Goal: Information Seeking & Learning: Compare options

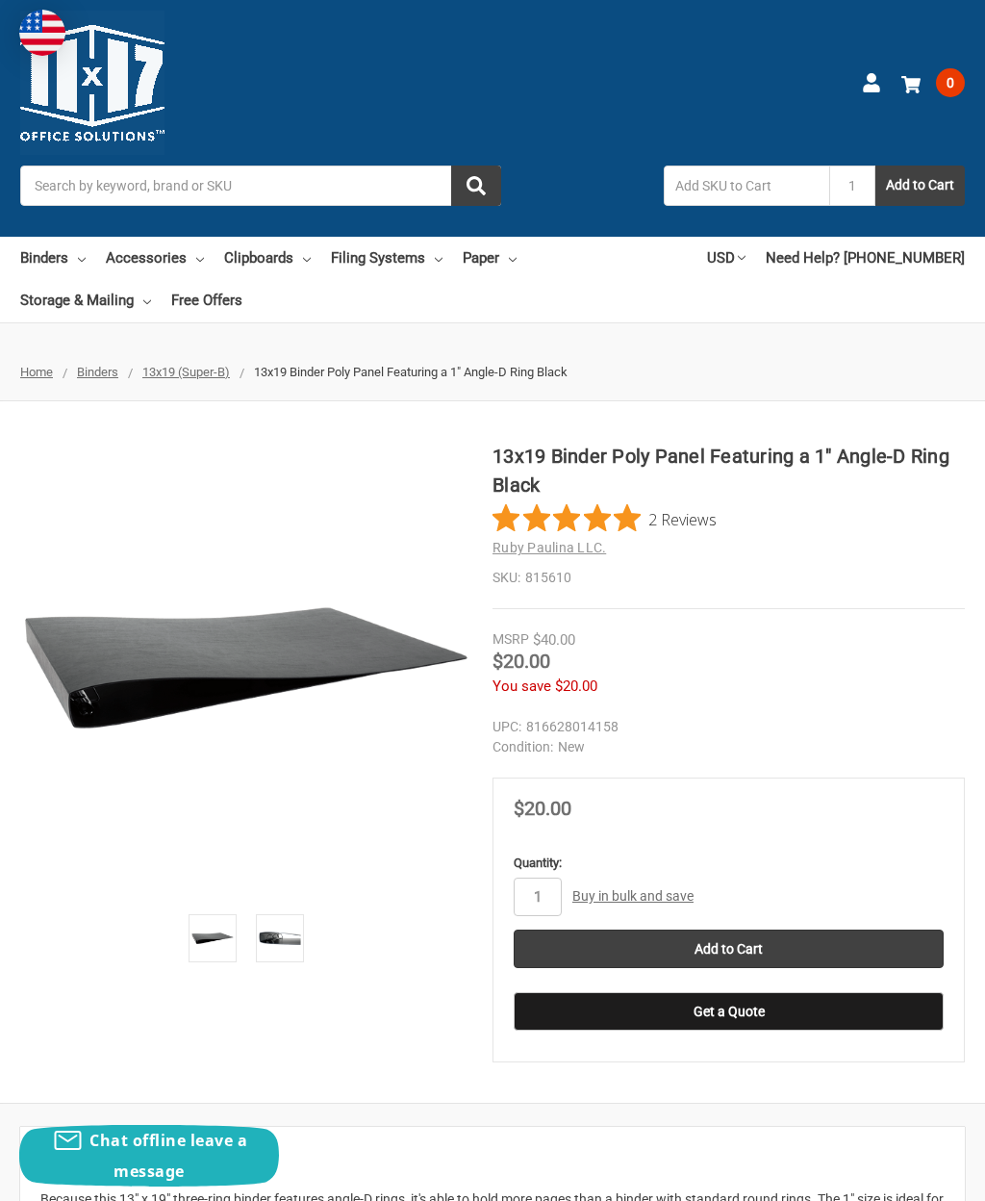
click at [346, 190] on input "Search" at bounding box center [260, 185] width 481 height 40
click at [53, 256] on link "Binders" at bounding box center [52, 258] width 65 height 42
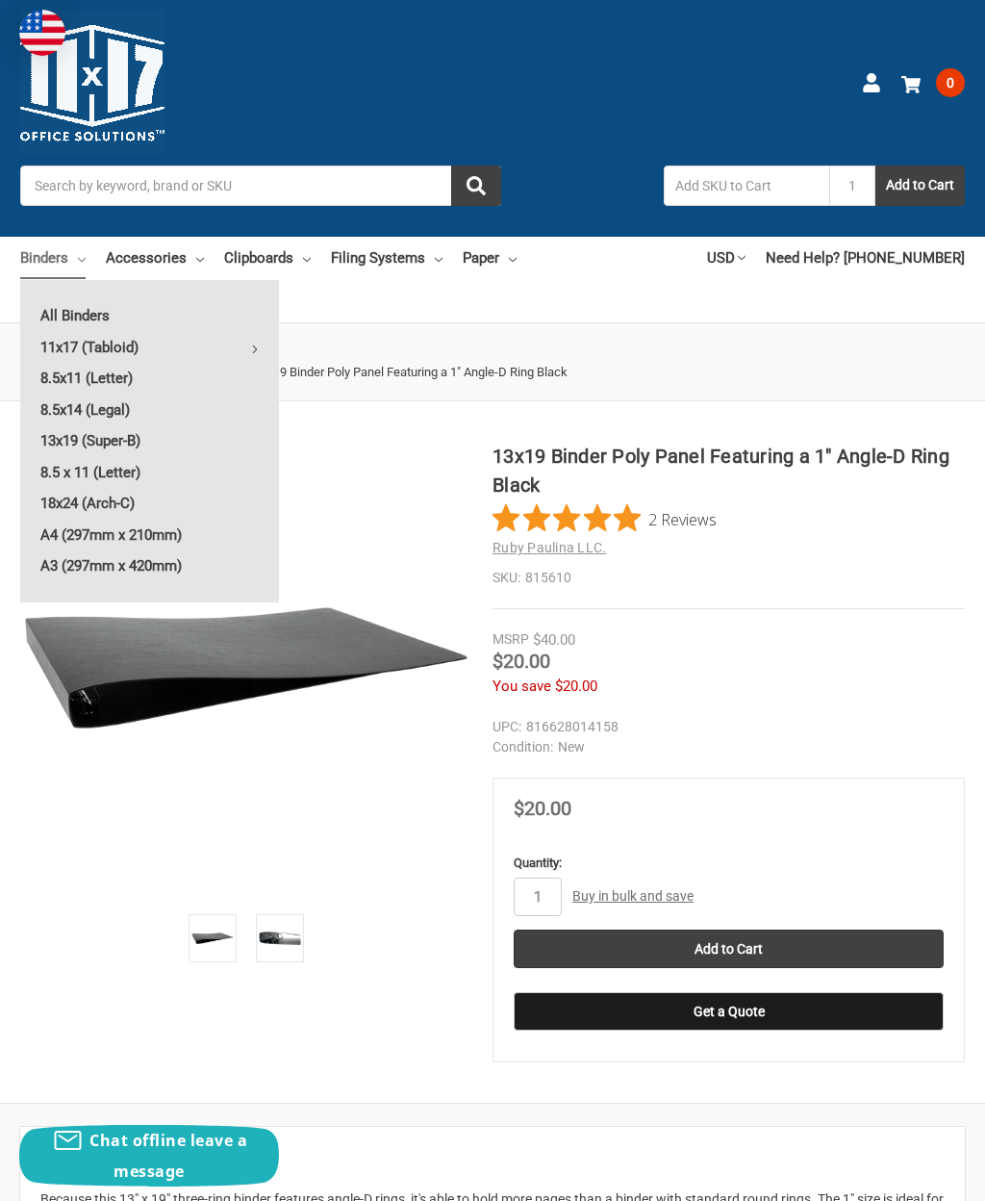
click at [142, 437] on link "13x19 (Super-B)" at bounding box center [149, 440] width 259 height 31
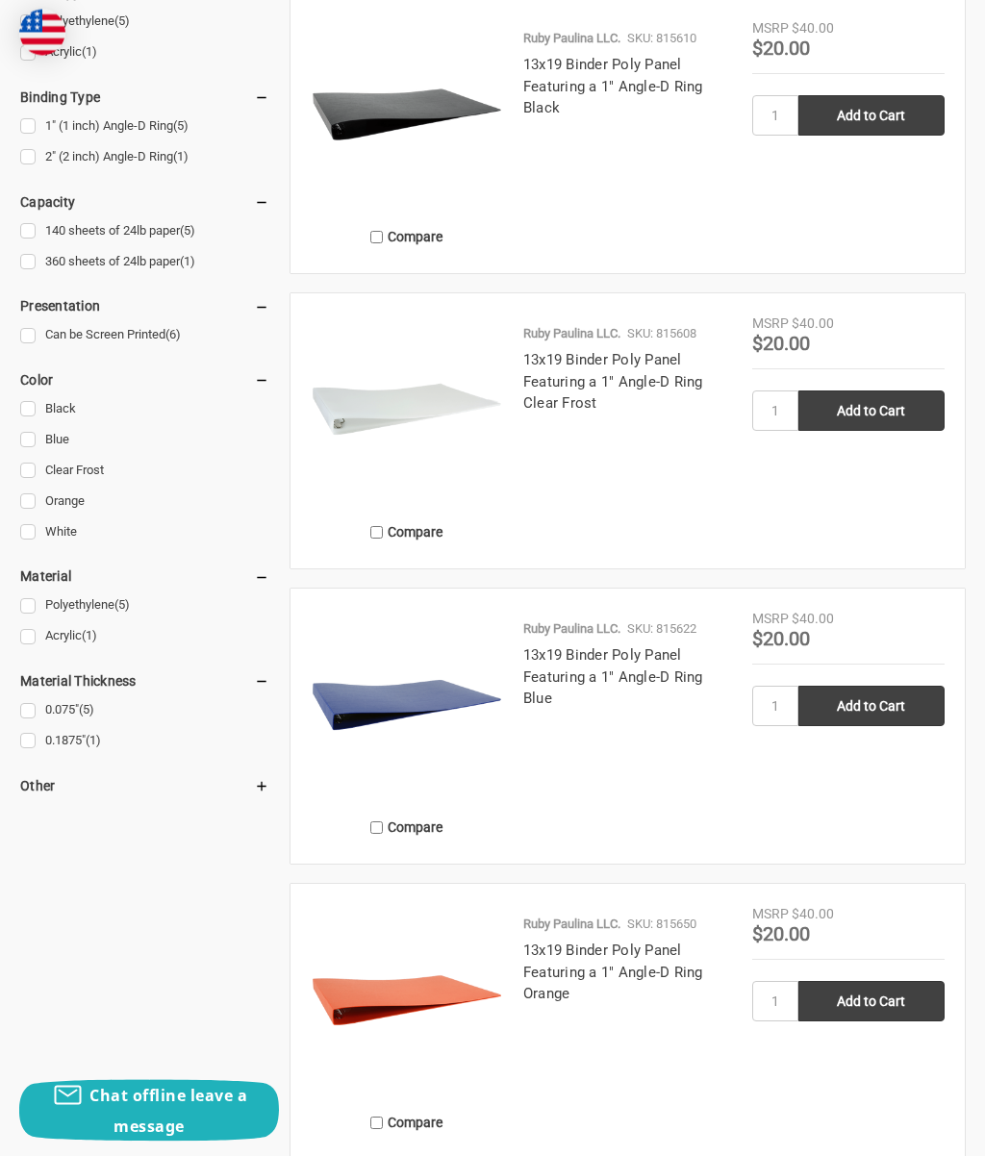
scroll to position [1112, 0]
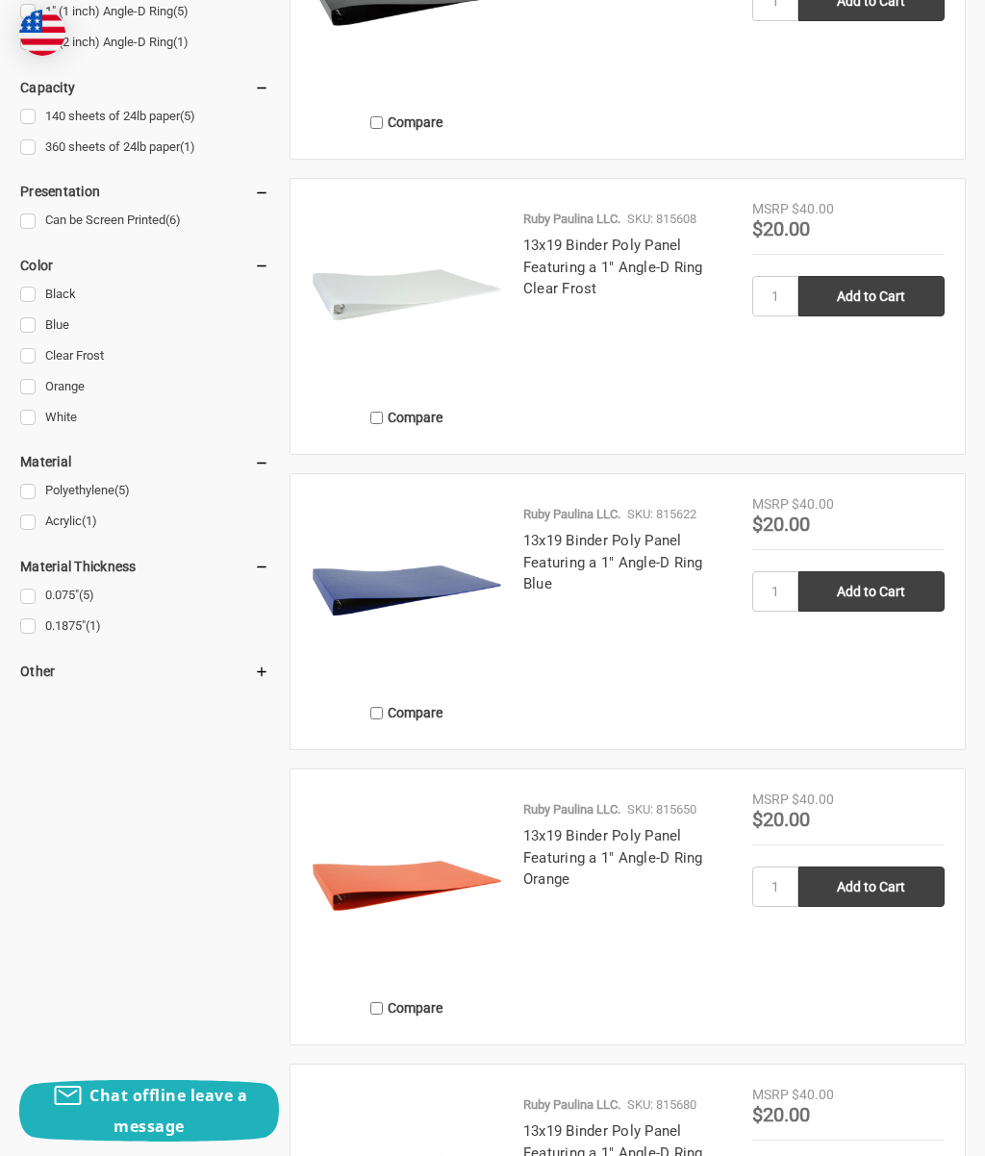
click at [668, 842] on link "13x19 Binder Poly Panel Featuring a 1" Angle-D Ring Orange" at bounding box center [613, 857] width 180 height 61
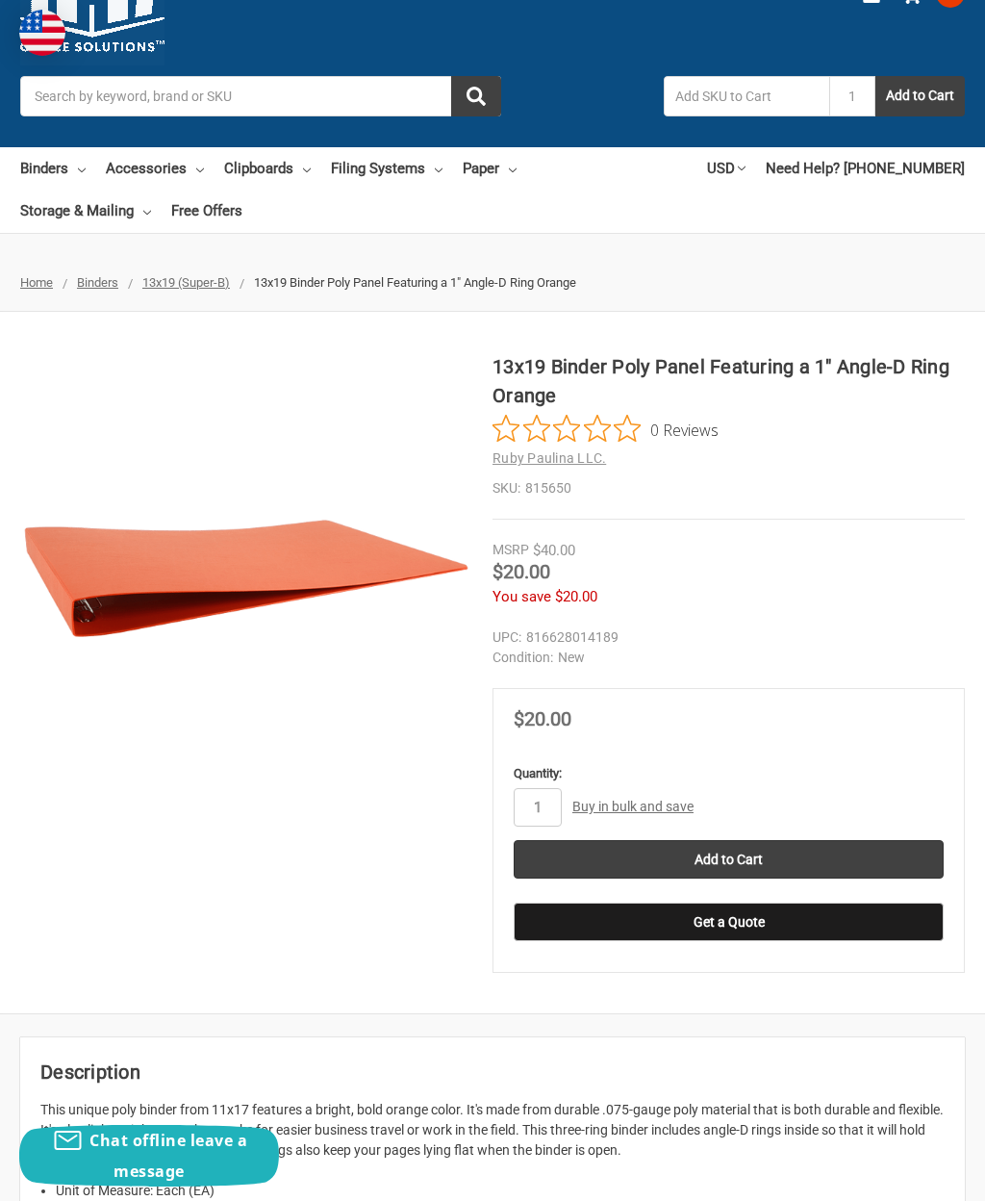
scroll to position [88, 0]
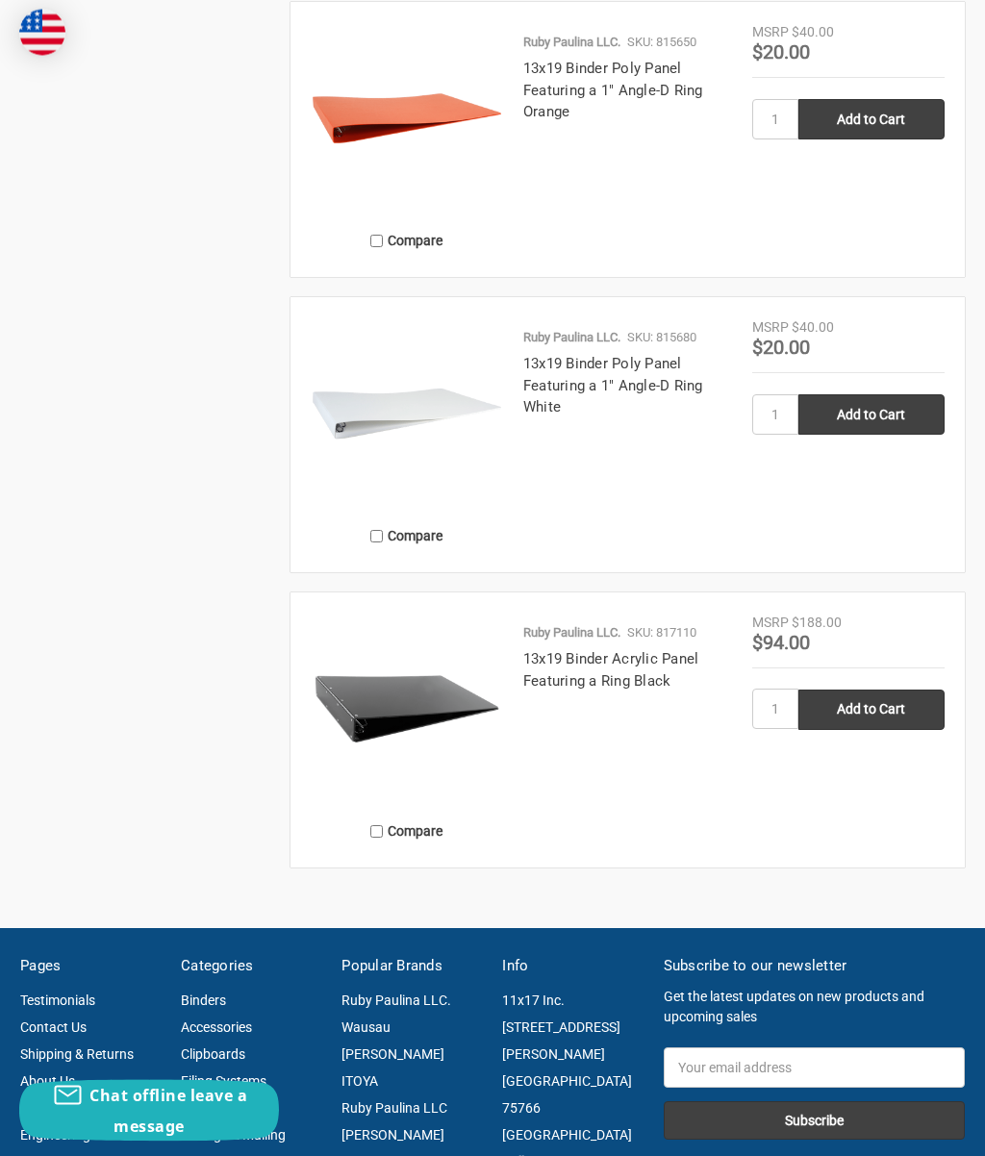
scroll to position [1880, 0]
click at [632, 675] on link "13x19 Binder Acrylic Panel Featuring a Ring Black" at bounding box center [611, 669] width 176 height 39
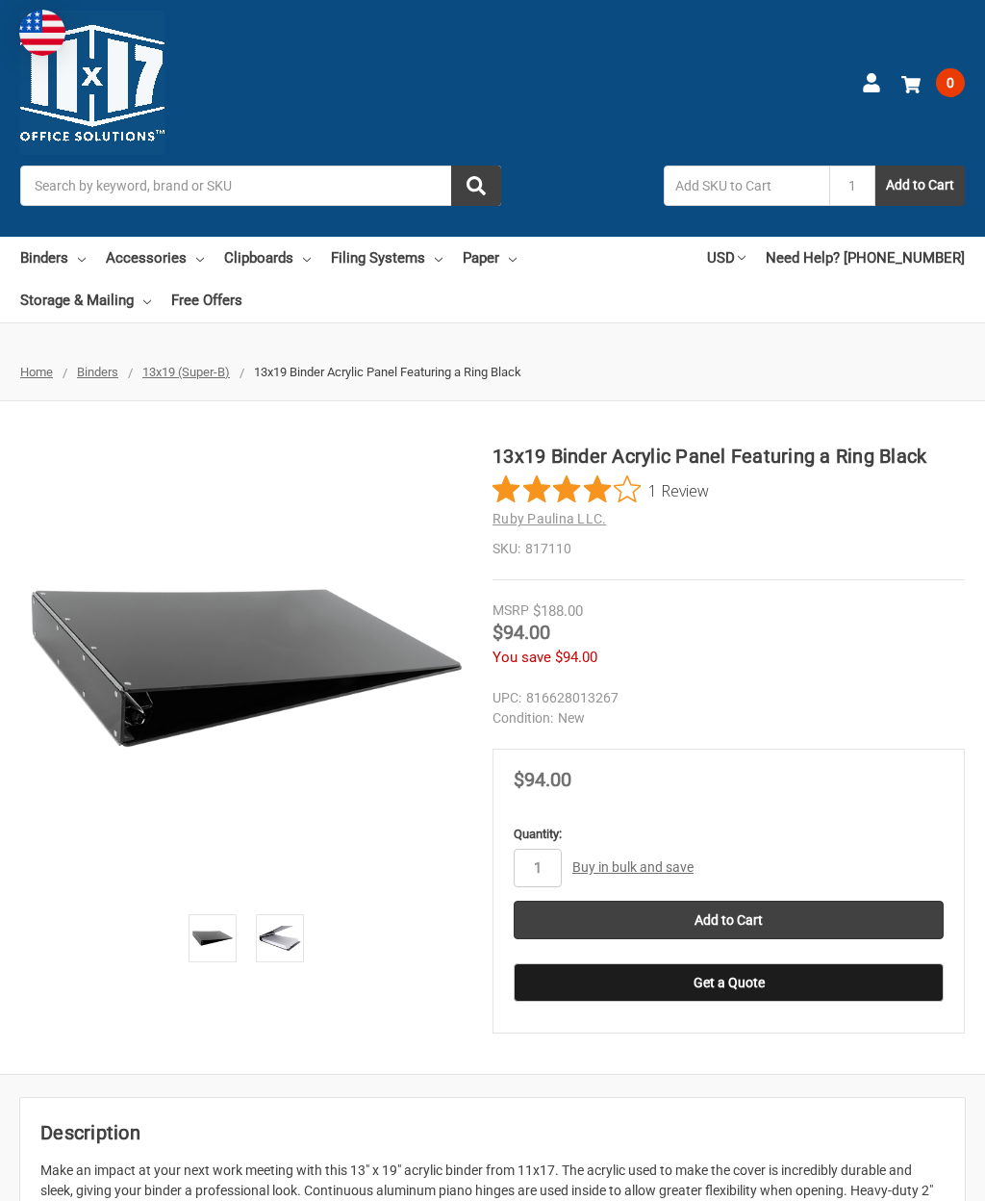
click at [289, 946] on img at bounding box center [280, 938] width 42 height 42
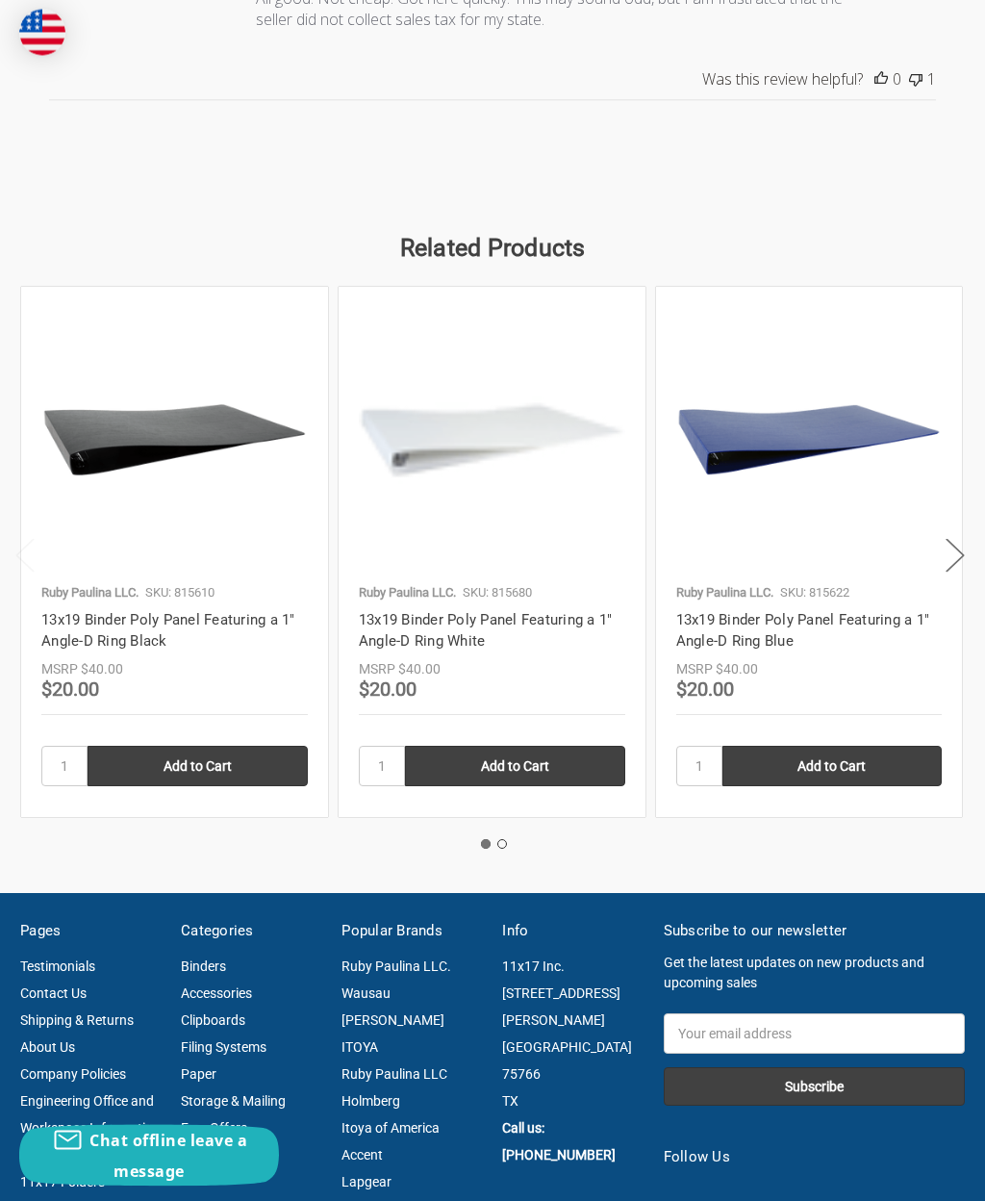
scroll to position [2849, 0]
click at [960, 560] on button "Next" at bounding box center [955, 554] width 38 height 59
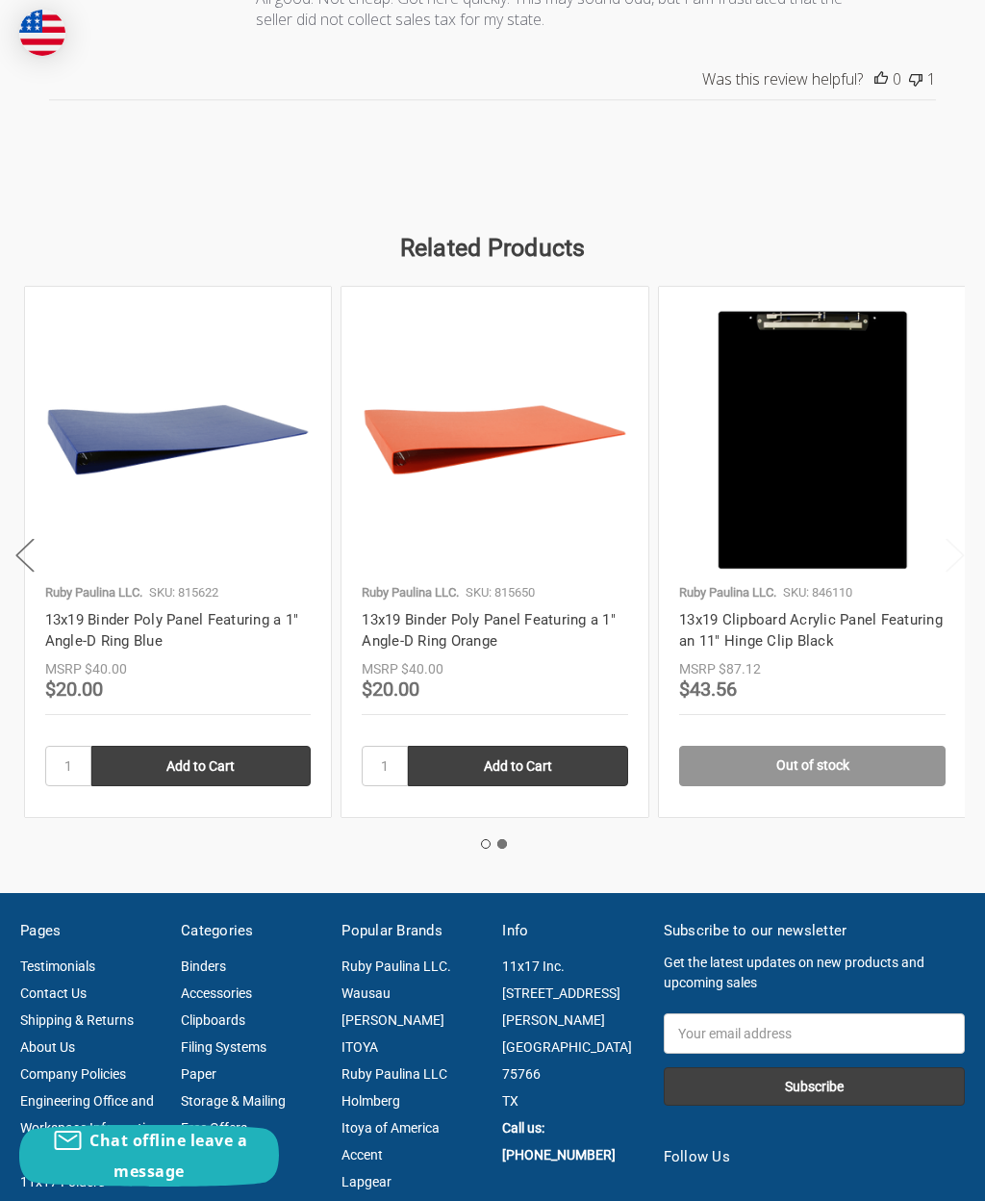
click at [974, 558] on button "Next" at bounding box center [955, 554] width 38 height 59
click at [412, 1132] on link "Itoya of America" at bounding box center [391, 1127] width 98 height 15
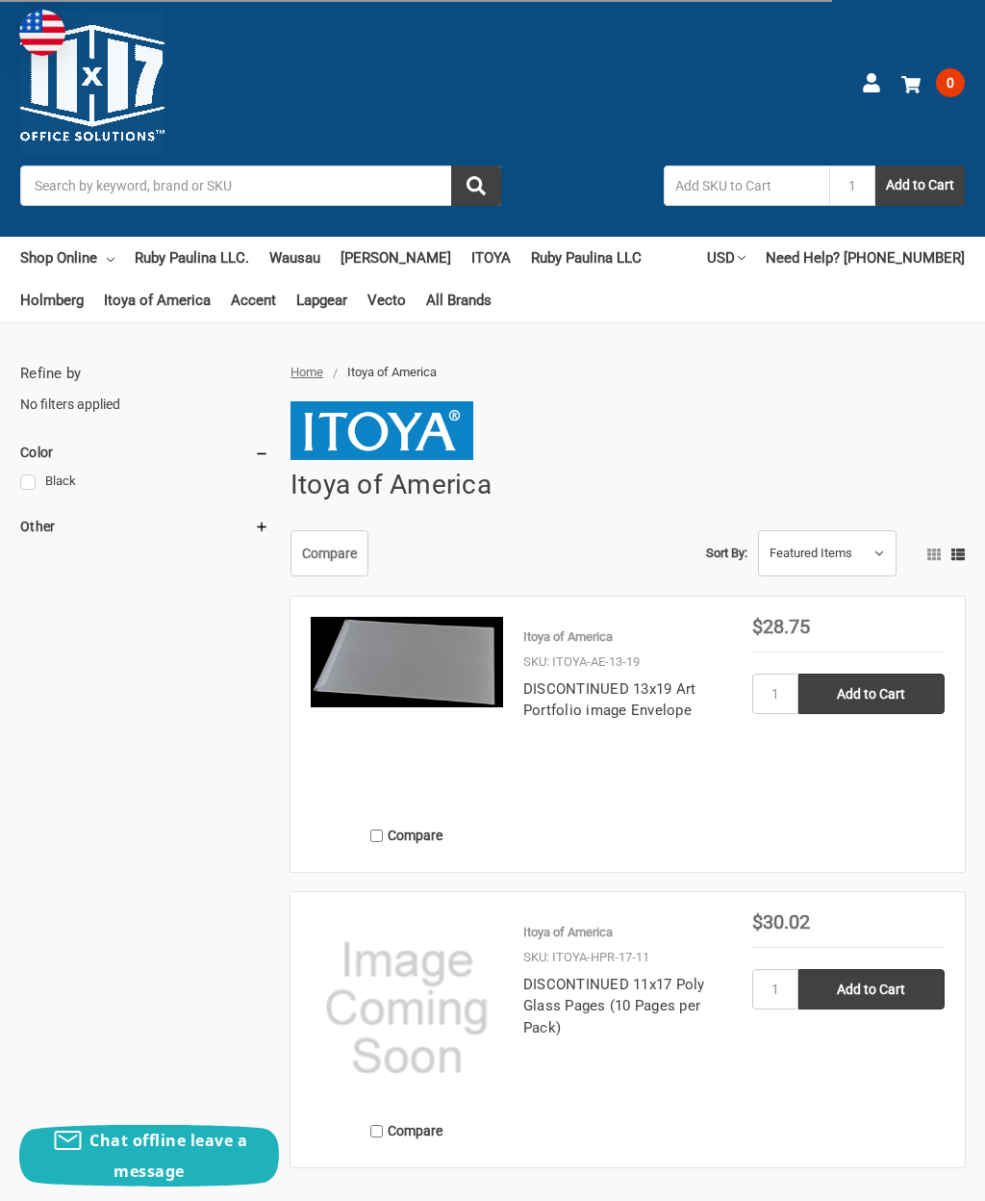
click at [316, 192] on input "Search" at bounding box center [260, 185] width 481 height 40
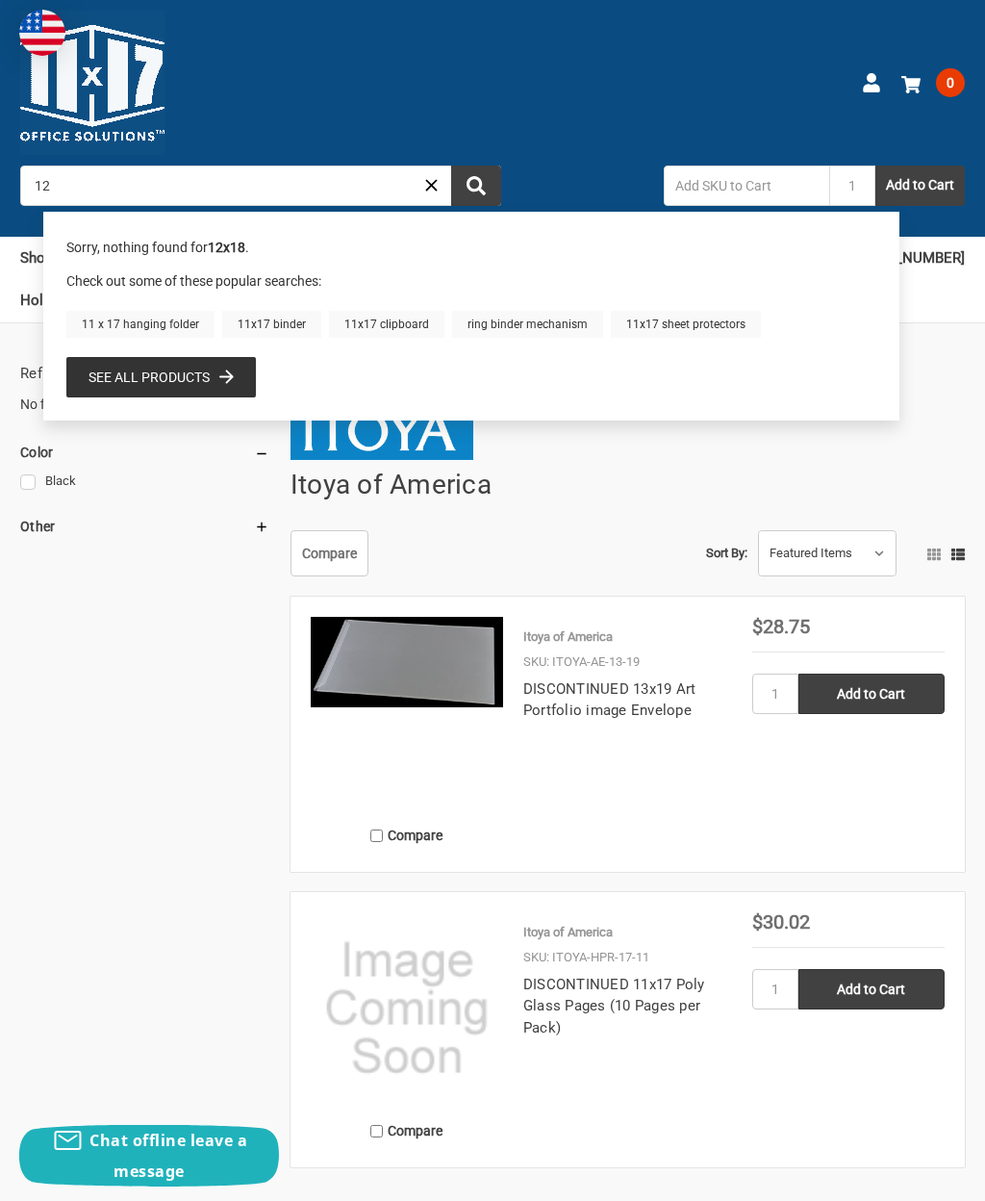
type input "1"
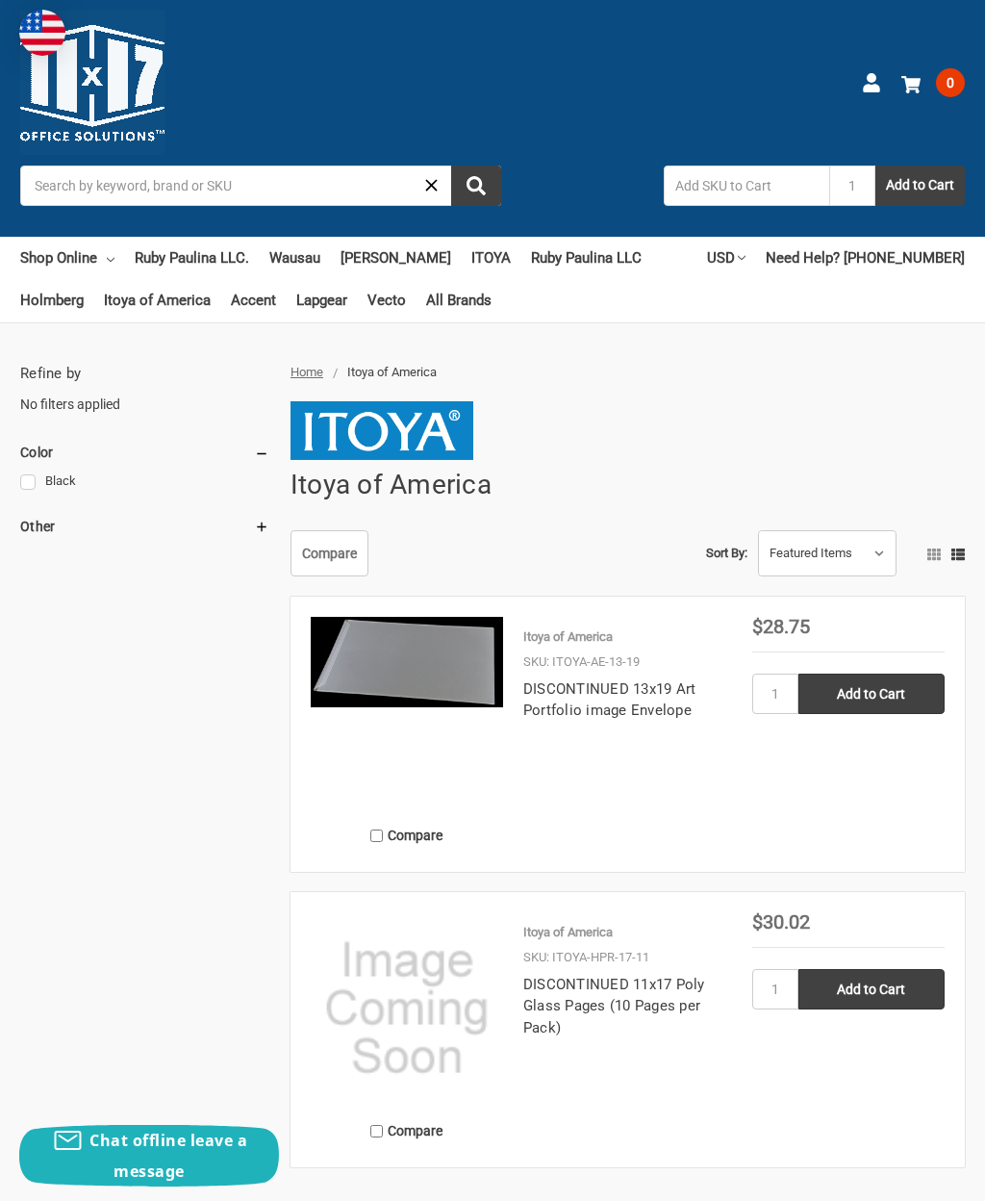
click at [241, 754] on aside "Refine by No filters applied Filters Color Black (2)" at bounding box center [150, 765] width 260 height 804
click at [602, 261] on link "Ruby Paulina LLC" at bounding box center [586, 258] width 111 height 42
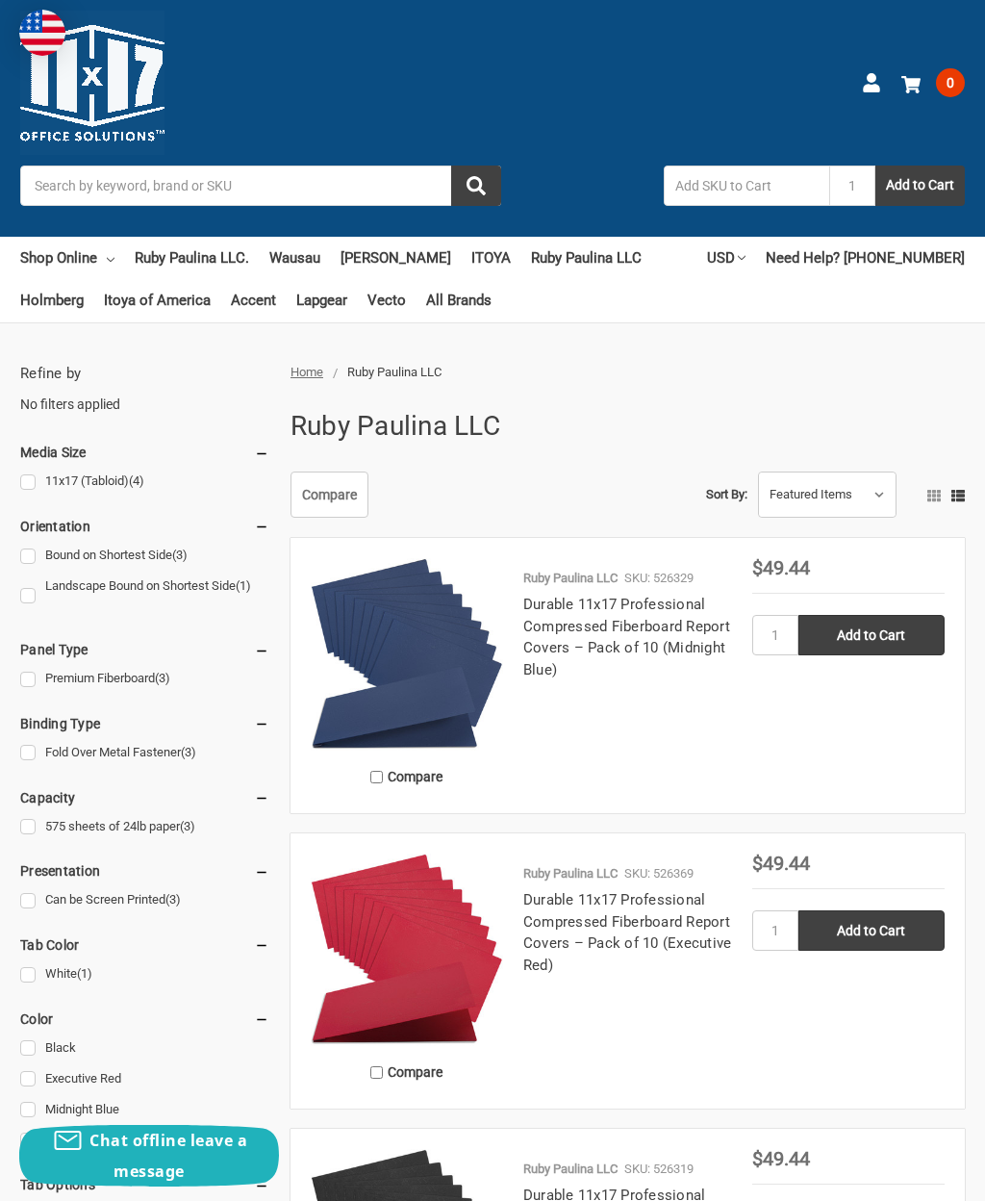
click at [305, 266] on link "Wausau" at bounding box center [294, 258] width 51 height 42
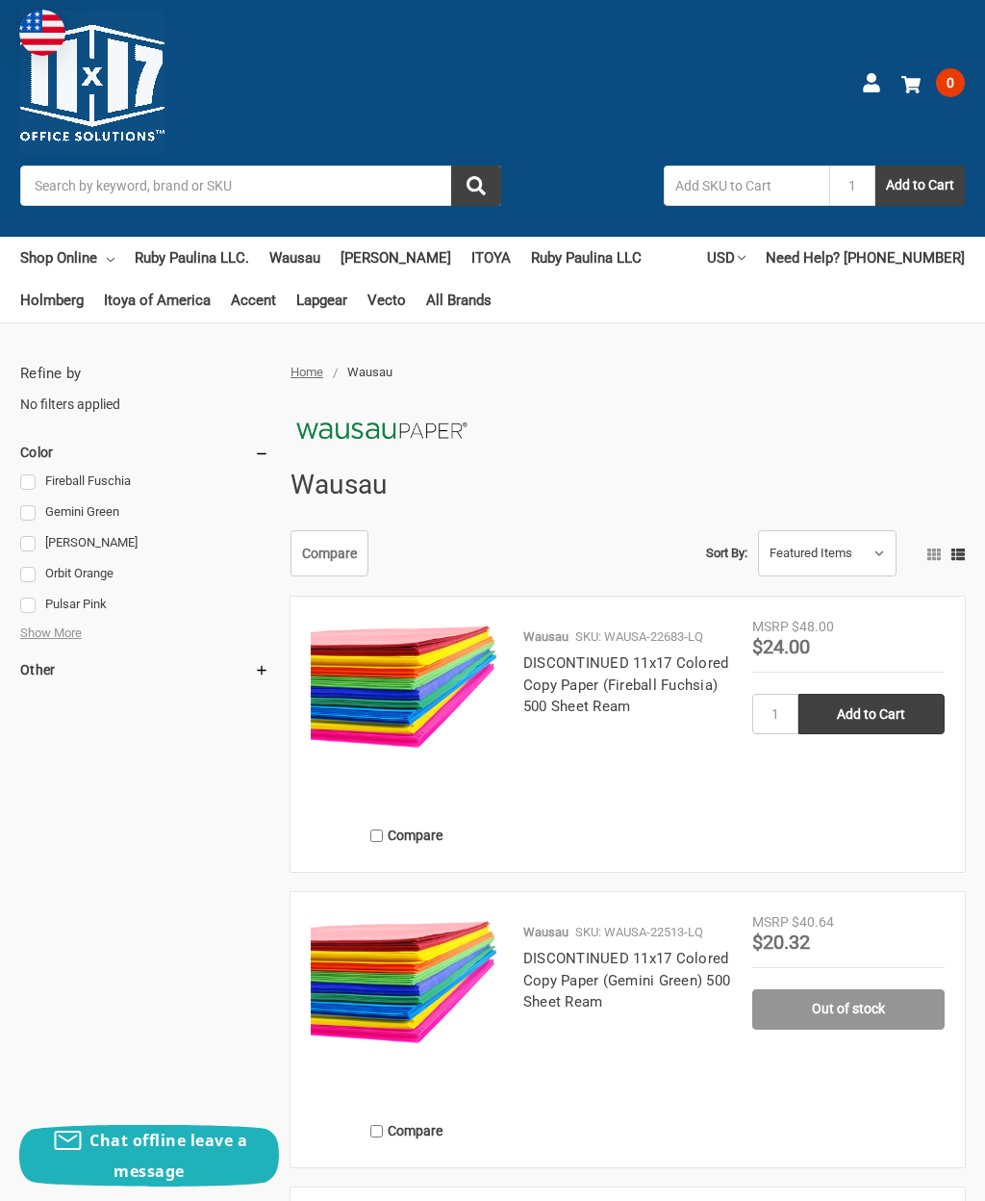
click at [272, 309] on link "Accent" at bounding box center [253, 300] width 45 height 42
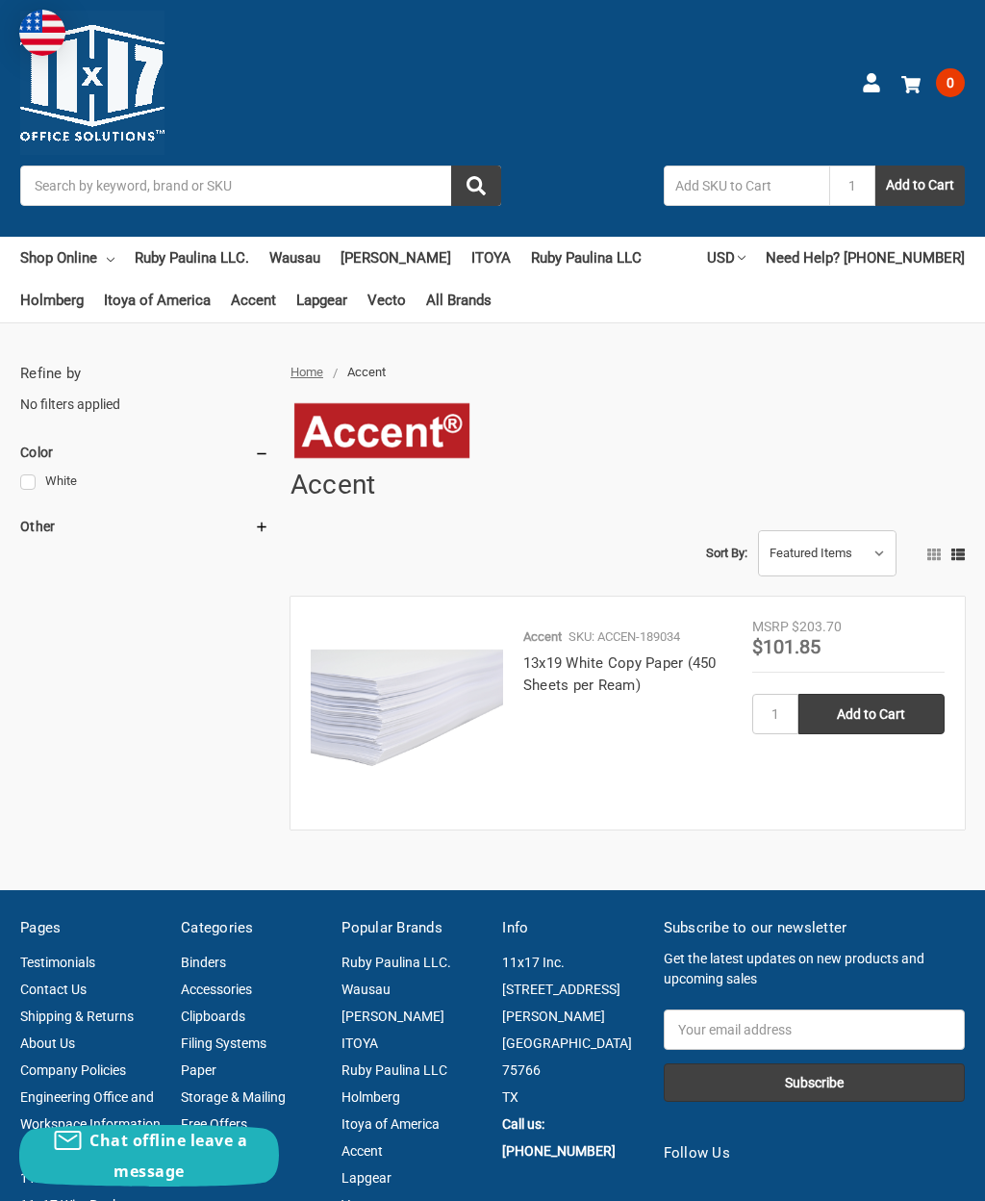
click at [73, 258] on link "Shop Online" at bounding box center [67, 258] width 94 height 42
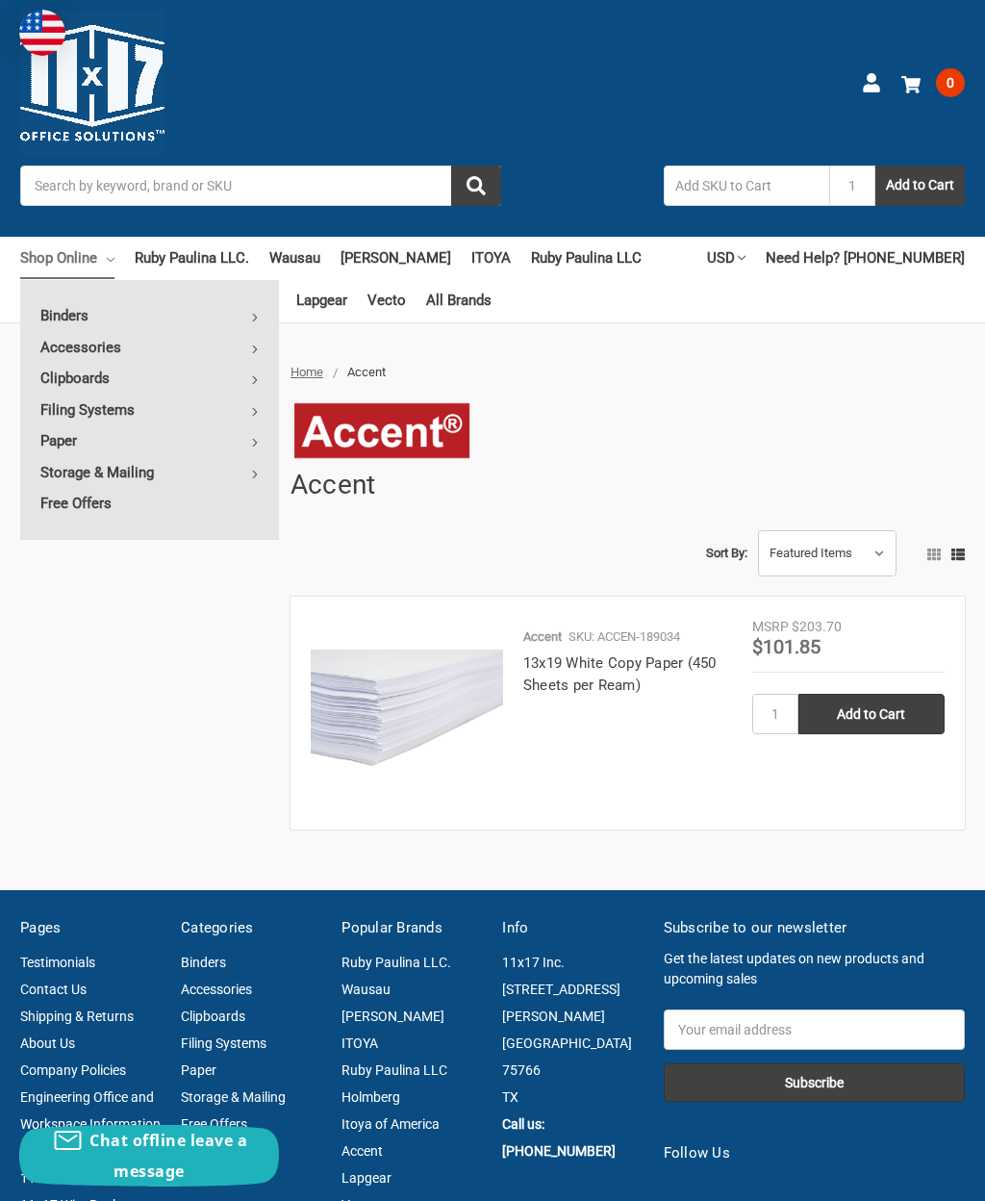
click at [253, 471] on icon at bounding box center [255, 474] width 8 height 8
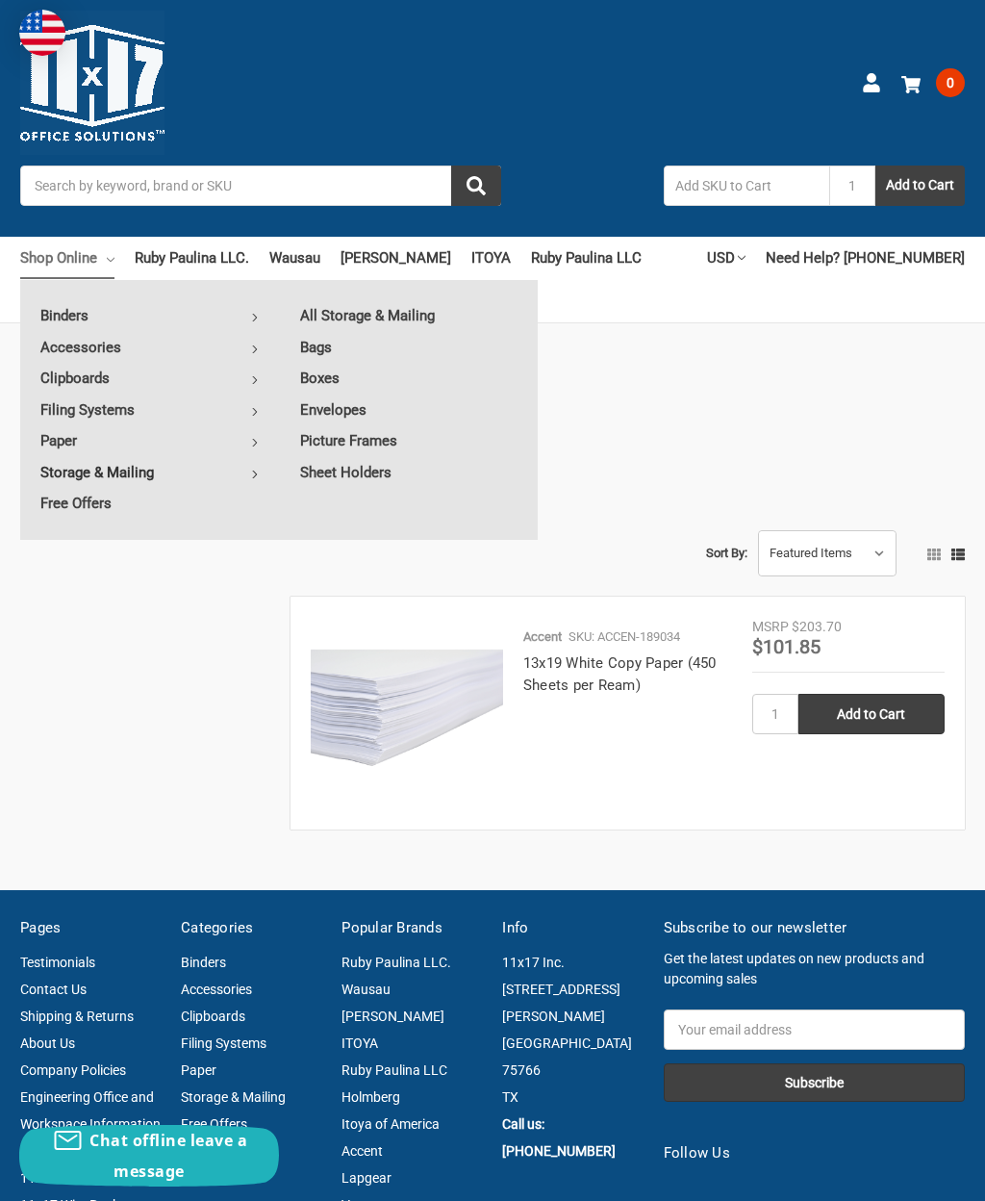
click at [354, 408] on link "Envelopes" at bounding box center [409, 409] width 258 height 31
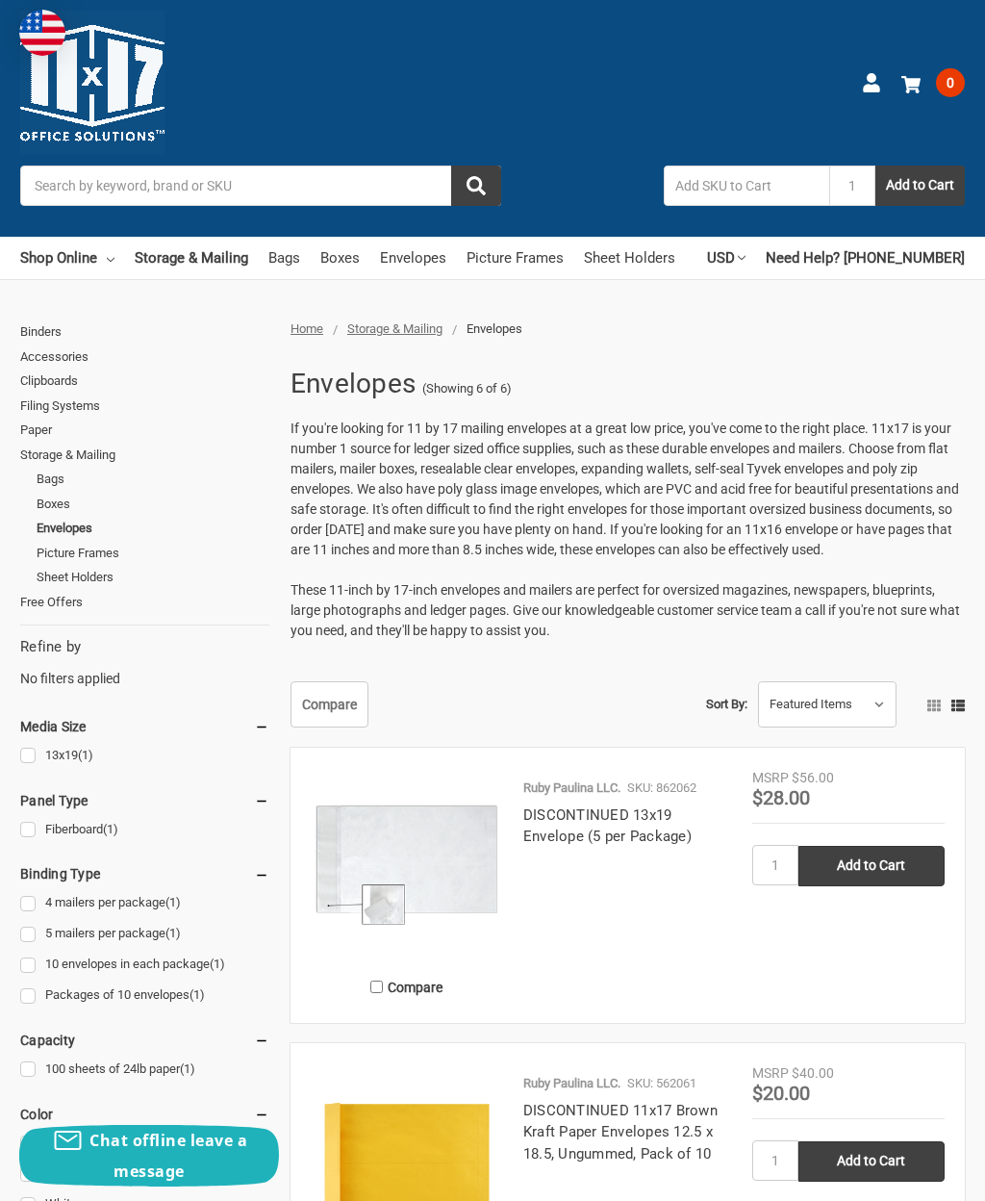
click at [664, 239] on link "Sheet Holders" at bounding box center [629, 258] width 91 height 42
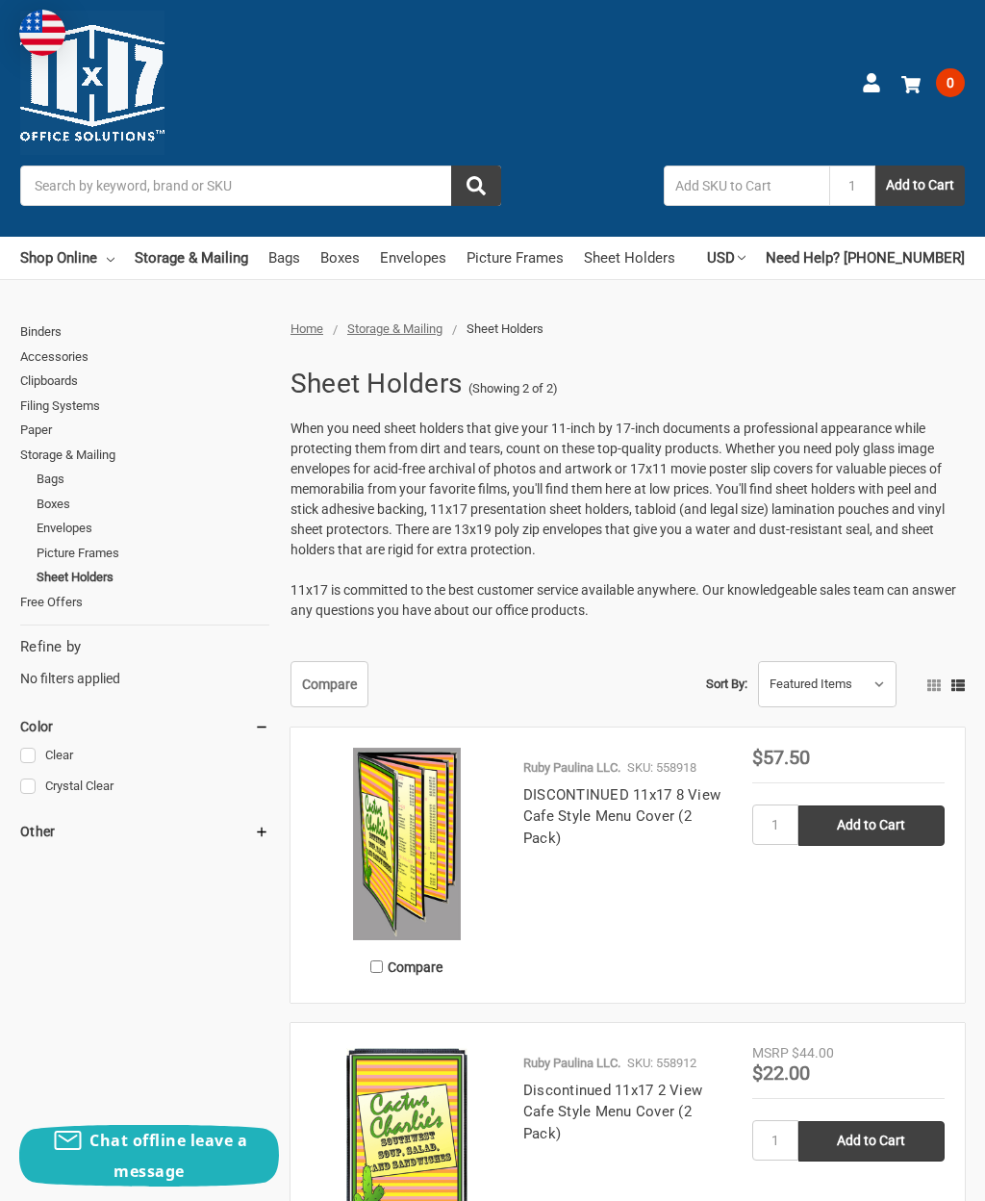
click at [354, 225] on div "Toggle menu Search 1 Add to Cart Account 0 Your Cart Your Cart Is Empty. Total …" at bounding box center [492, 118] width 985 height 237
click at [356, 205] on input "Search" at bounding box center [260, 185] width 481 height 40
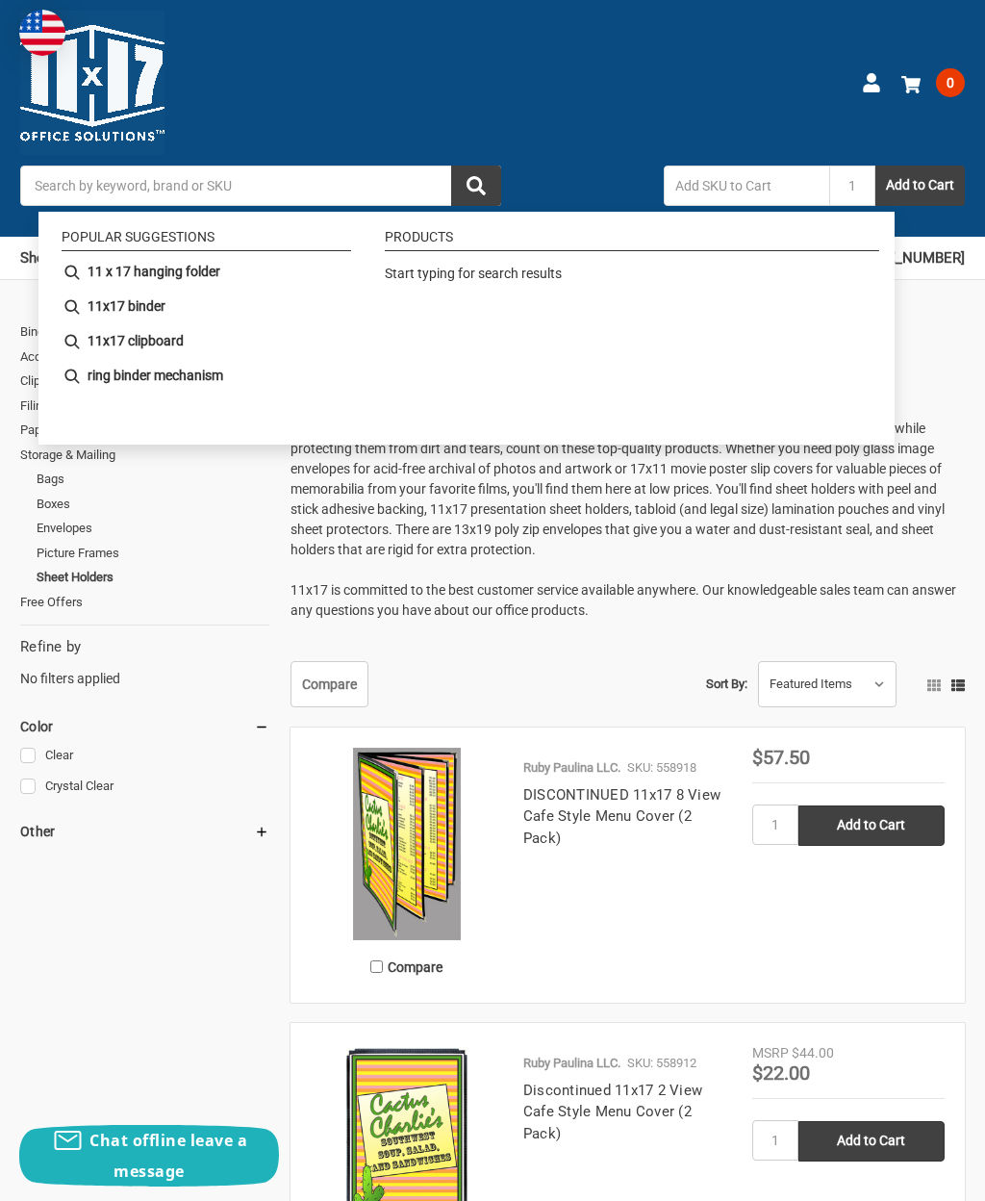
paste input "1"
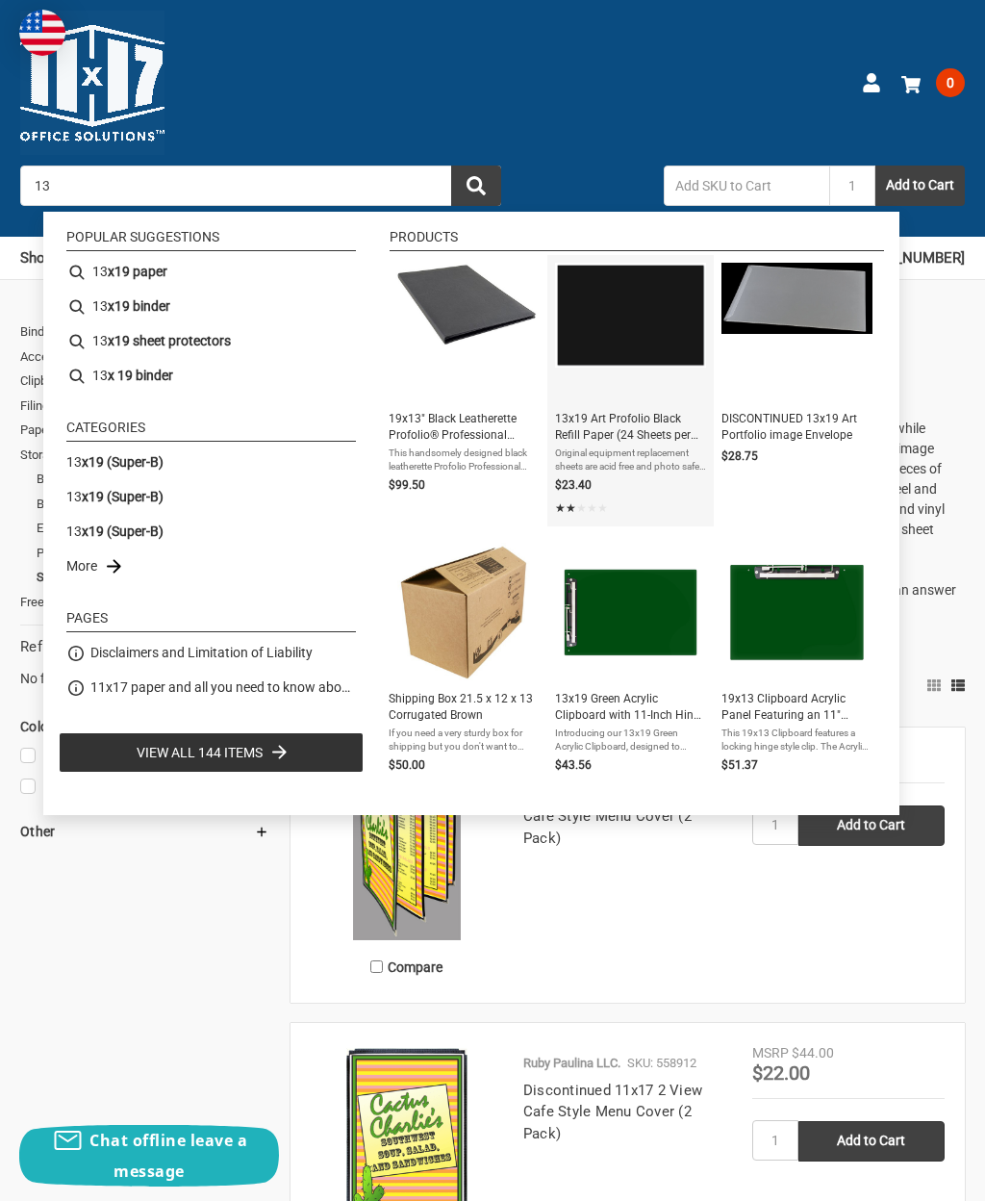
type input "13"
click at [628, 420] on span "13x19 Art Profolio Black Refill Paper (24 Sheets per Pack) DISCONTINUED" at bounding box center [630, 427] width 151 height 33
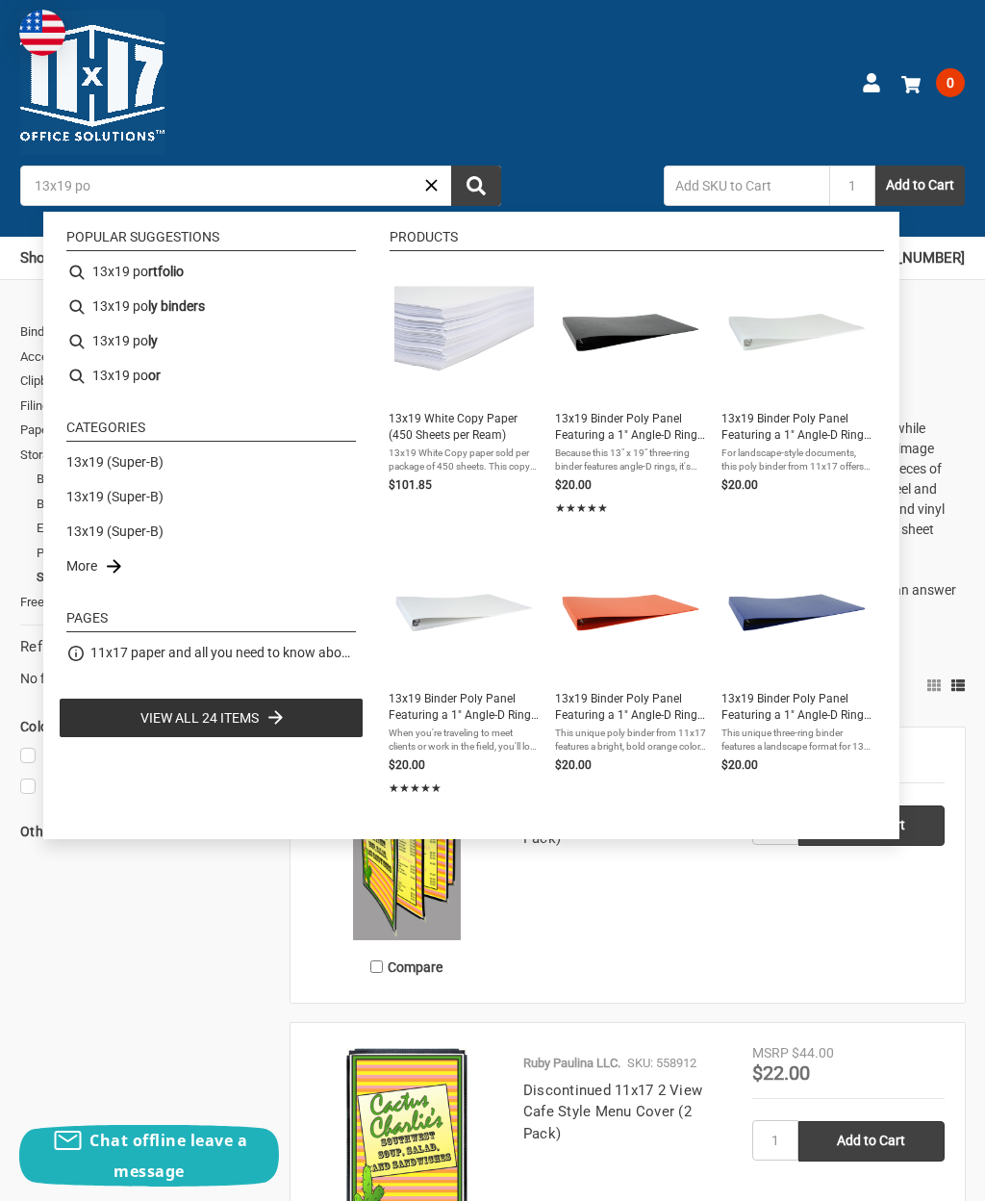
click at [174, 276] on b "rtfolio" at bounding box center [166, 272] width 36 height 20
type input "13x19 portfolio"
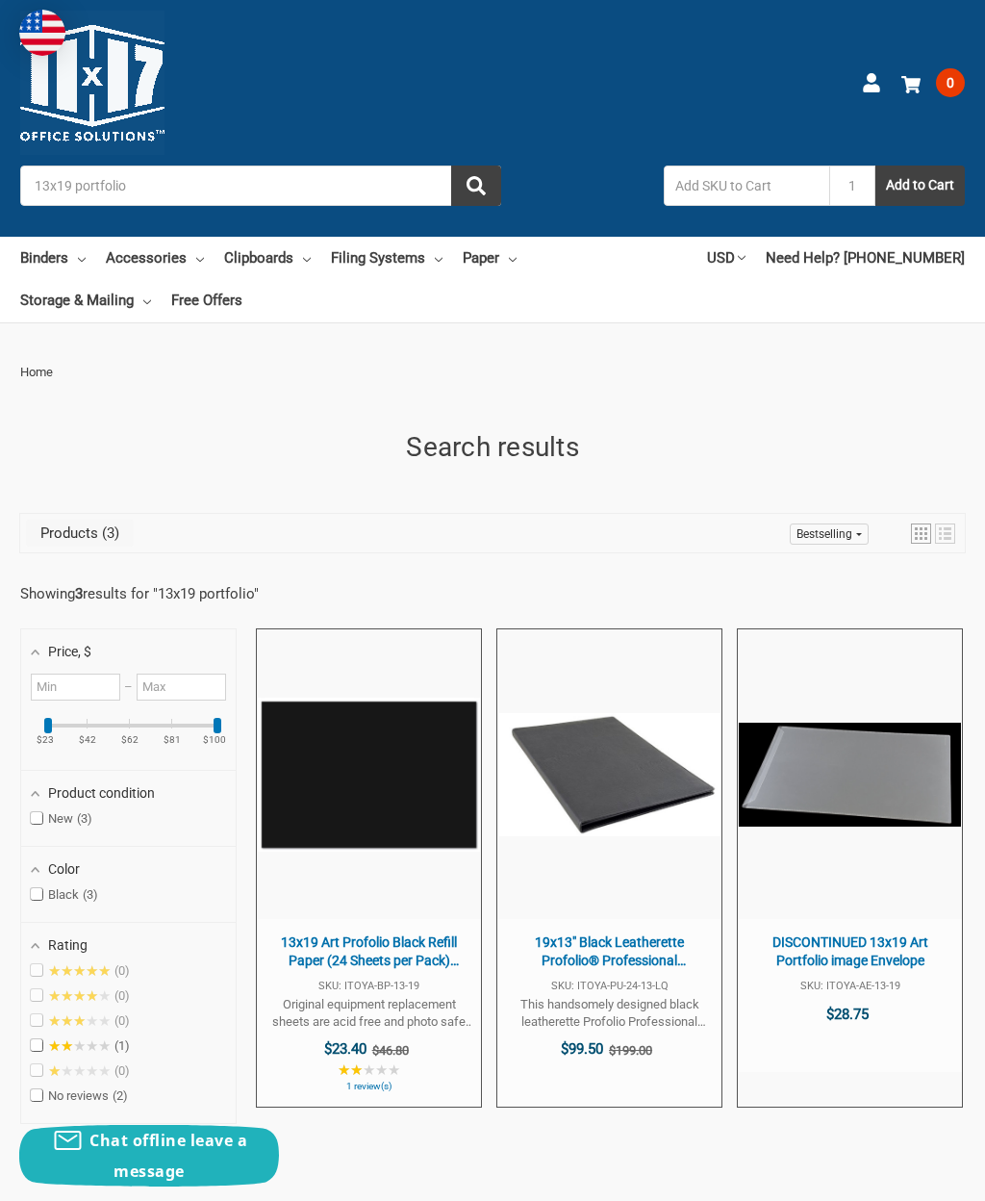
click at [643, 966] on span "19x13" Black Leatherette Profolio® Professional DISCONTINUED" at bounding box center [609, 952] width 205 height 38
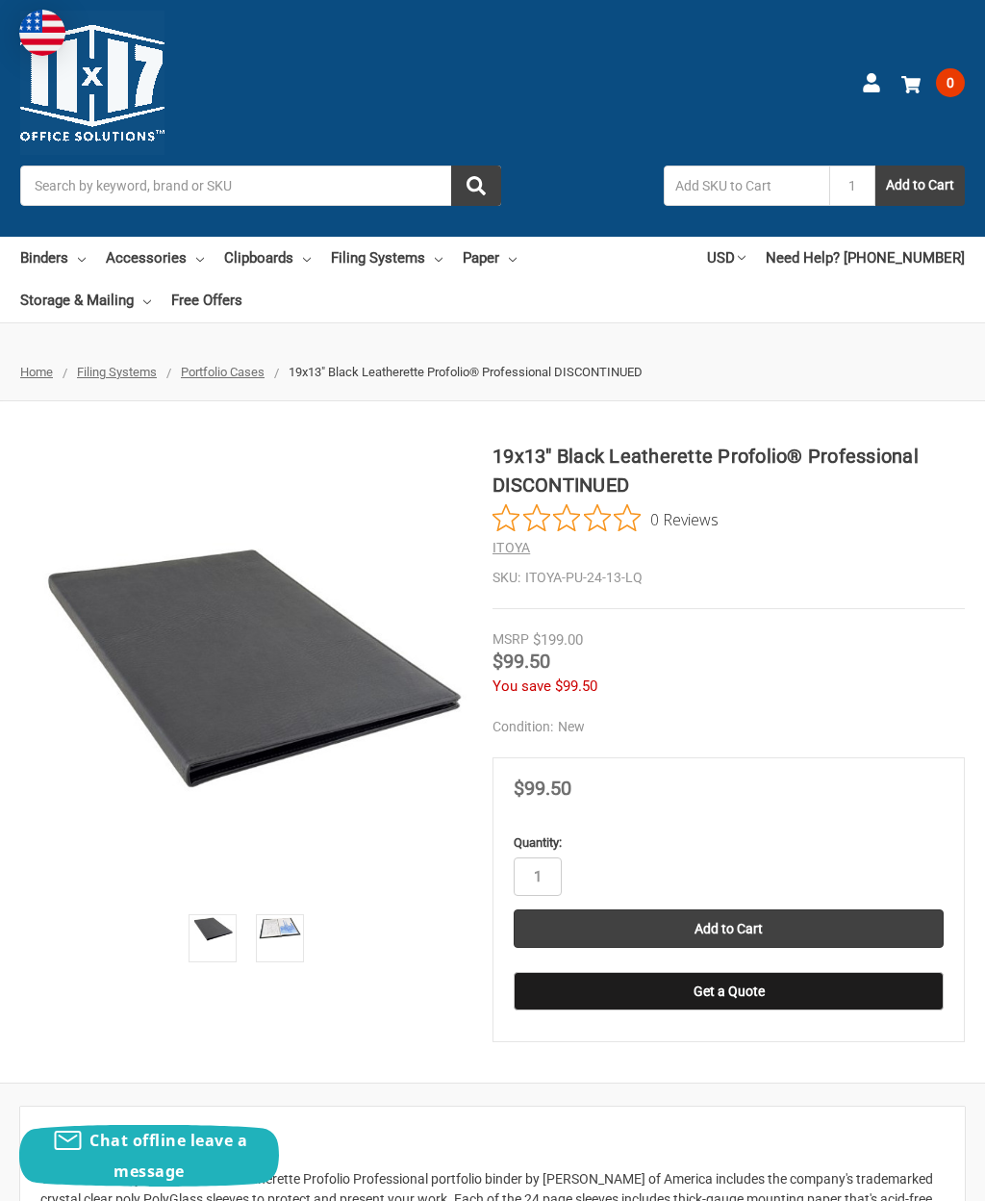
click at [217, 939] on img at bounding box center [212, 928] width 42 height 23
click at [256, 965] on section at bounding box center [256, 731] width 472 height 579
click at [294, 955] on link at bounding box center [280, 938] width 48 height 48
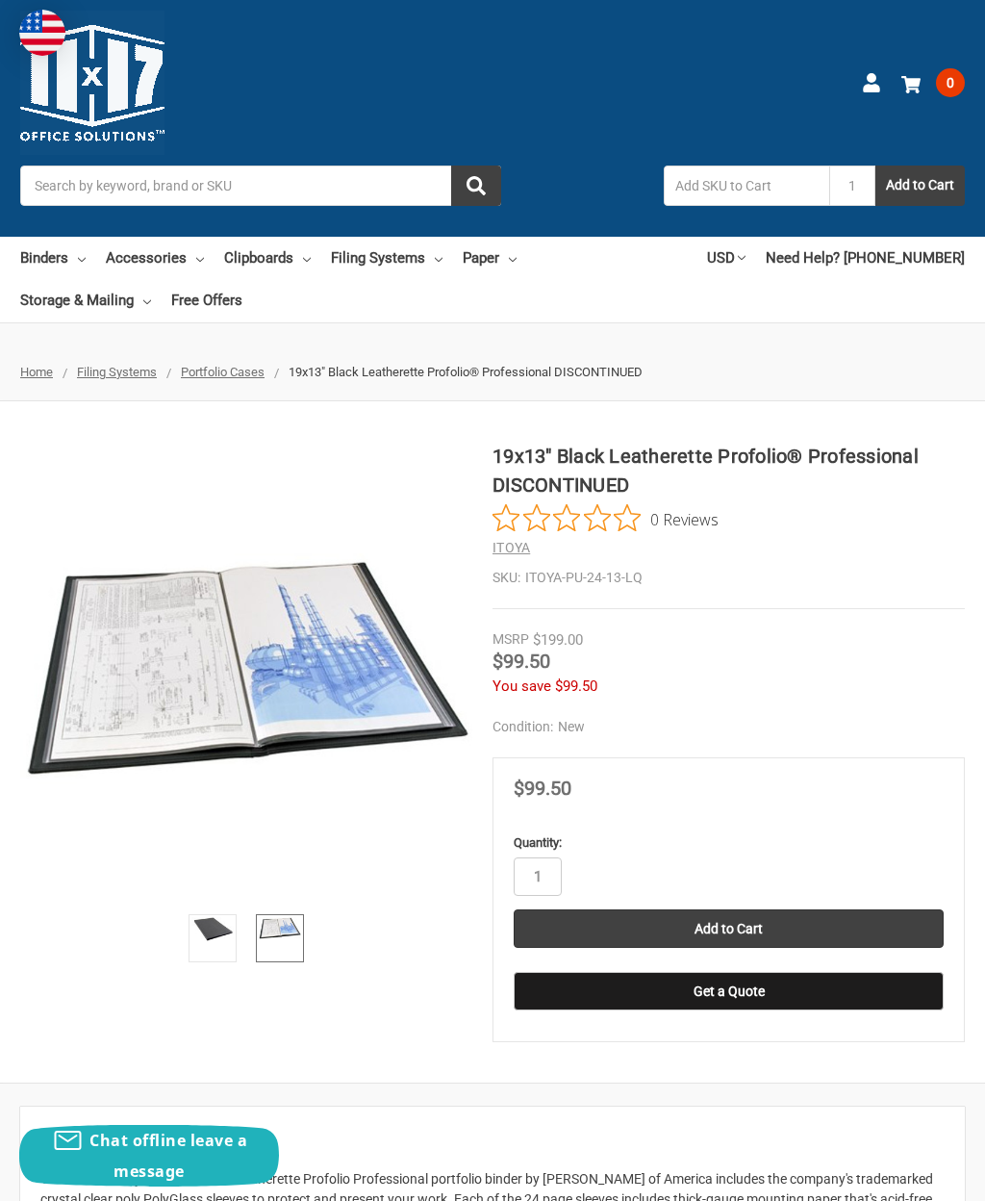
click at [256, 357] on ul "Home Filing Systems Portfolio Cases 19x13" Black Leatherette Profolio® Professi…" at bounding box center [492, 372] width 985 height 60
click at [241, 378] on span "Portfolio Cases" at bounding box center [223, 372] width 84 height 14
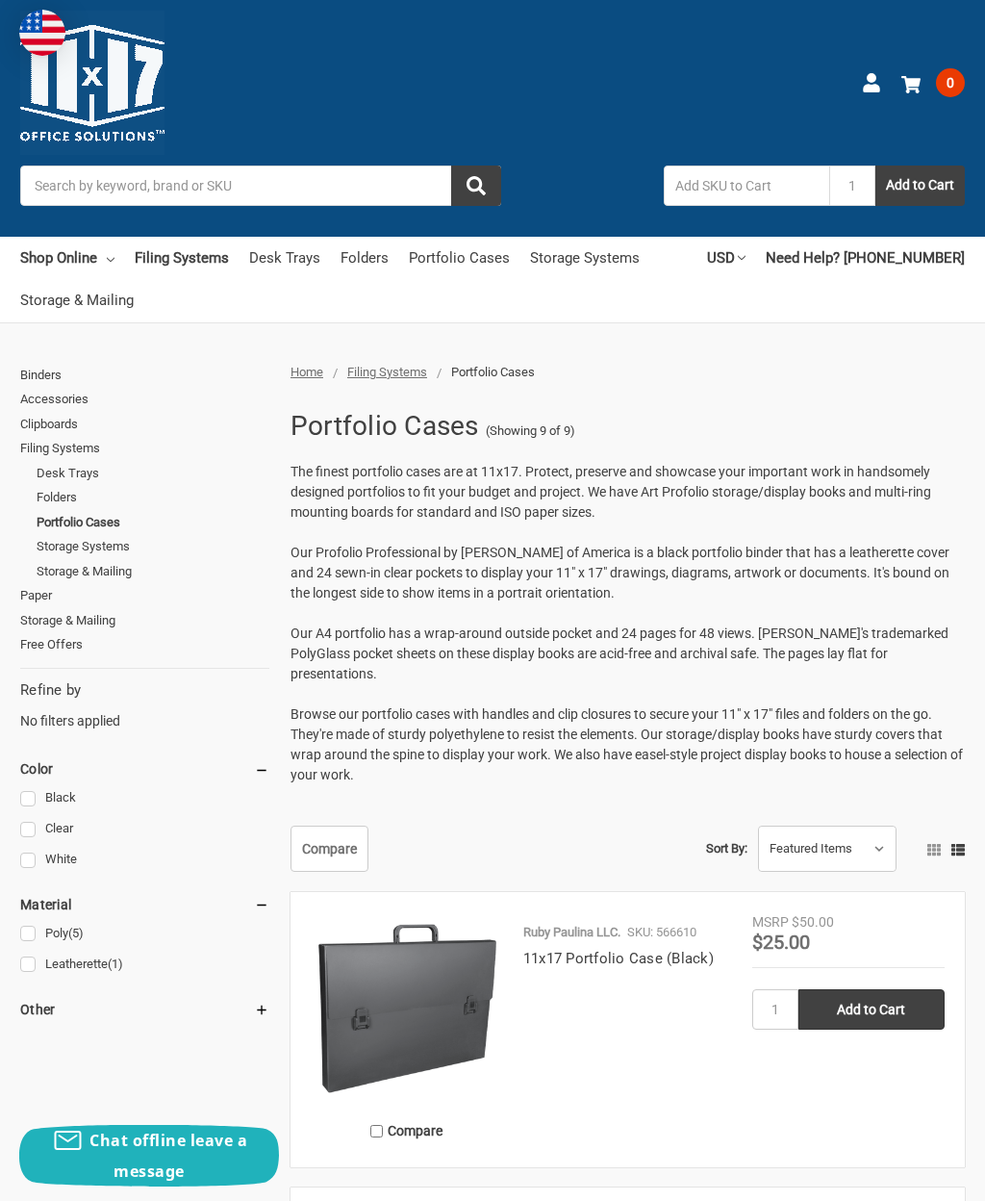
click at [342, 168] on input "Search" at bounding box center [260, 185] width 481 height 40
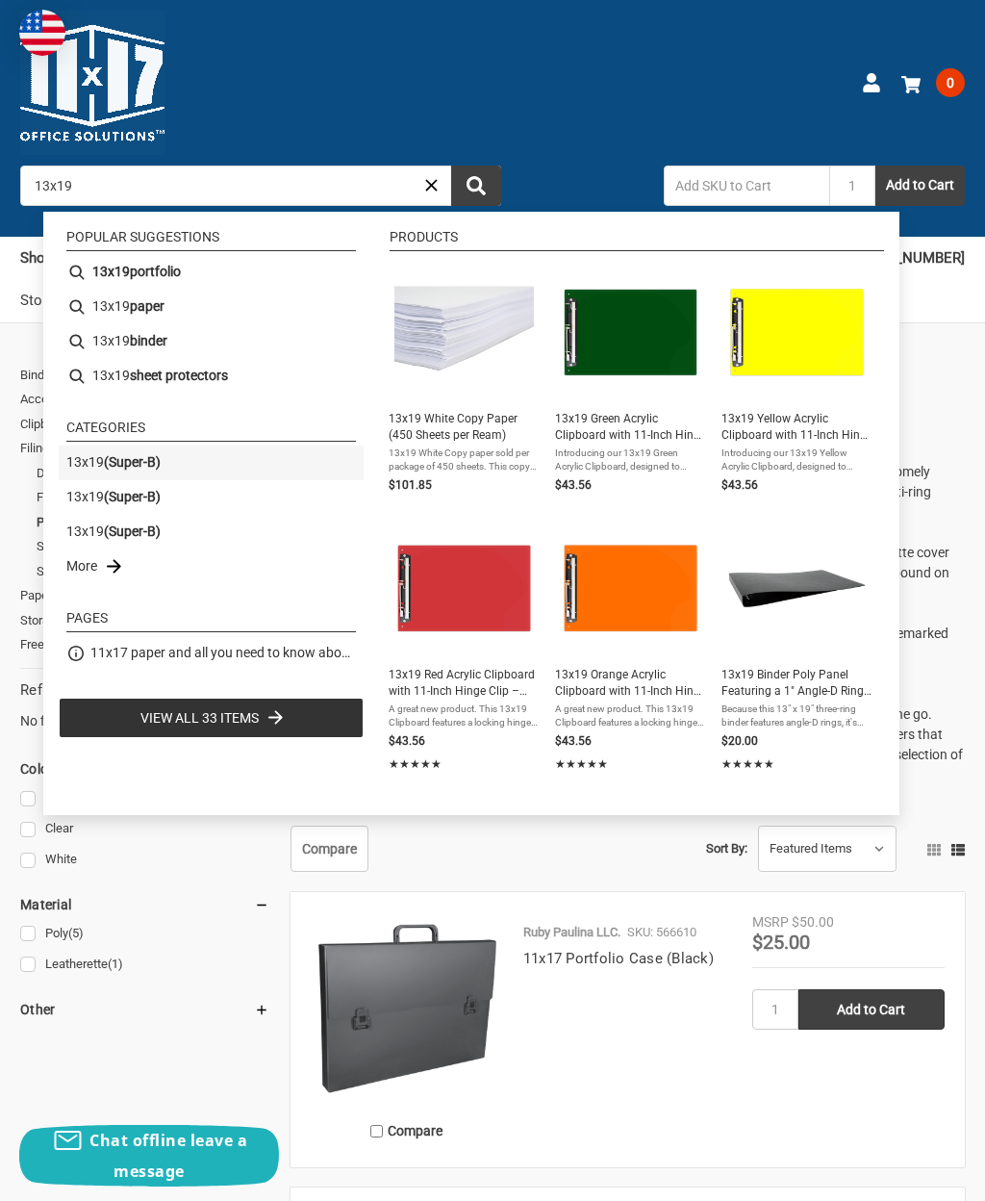
type input "13x19"
click at [145, 468] on b "(Super-B)" at bounding box center [132, 461] width 57 height 15
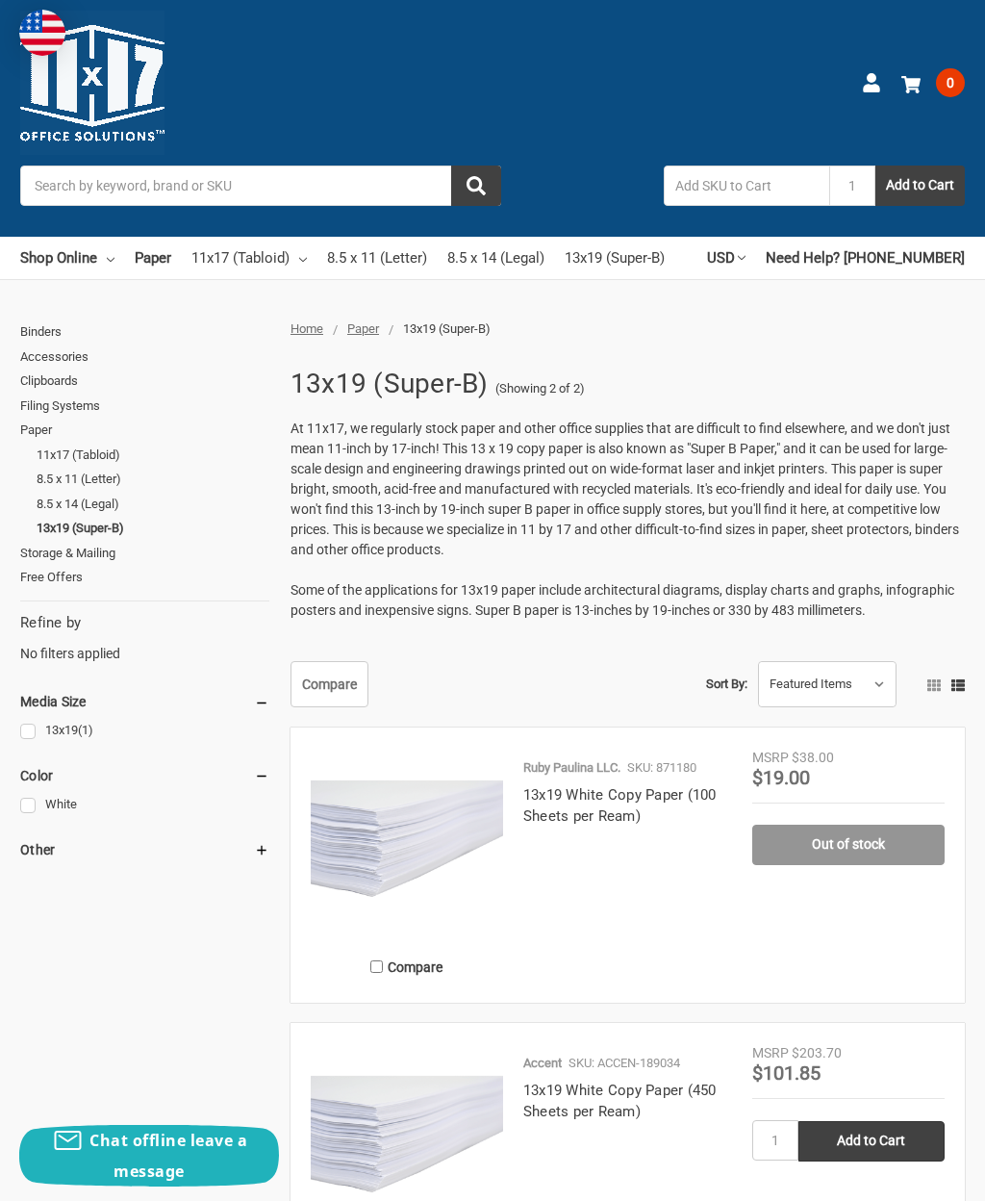
click at [632, 261] on link "13x19 (Super-B)" at bounding box center [615, 258] width 100 height 42
click at [57, 337] on link "Binders" at bounding box center [144, 331] width 249 height 25
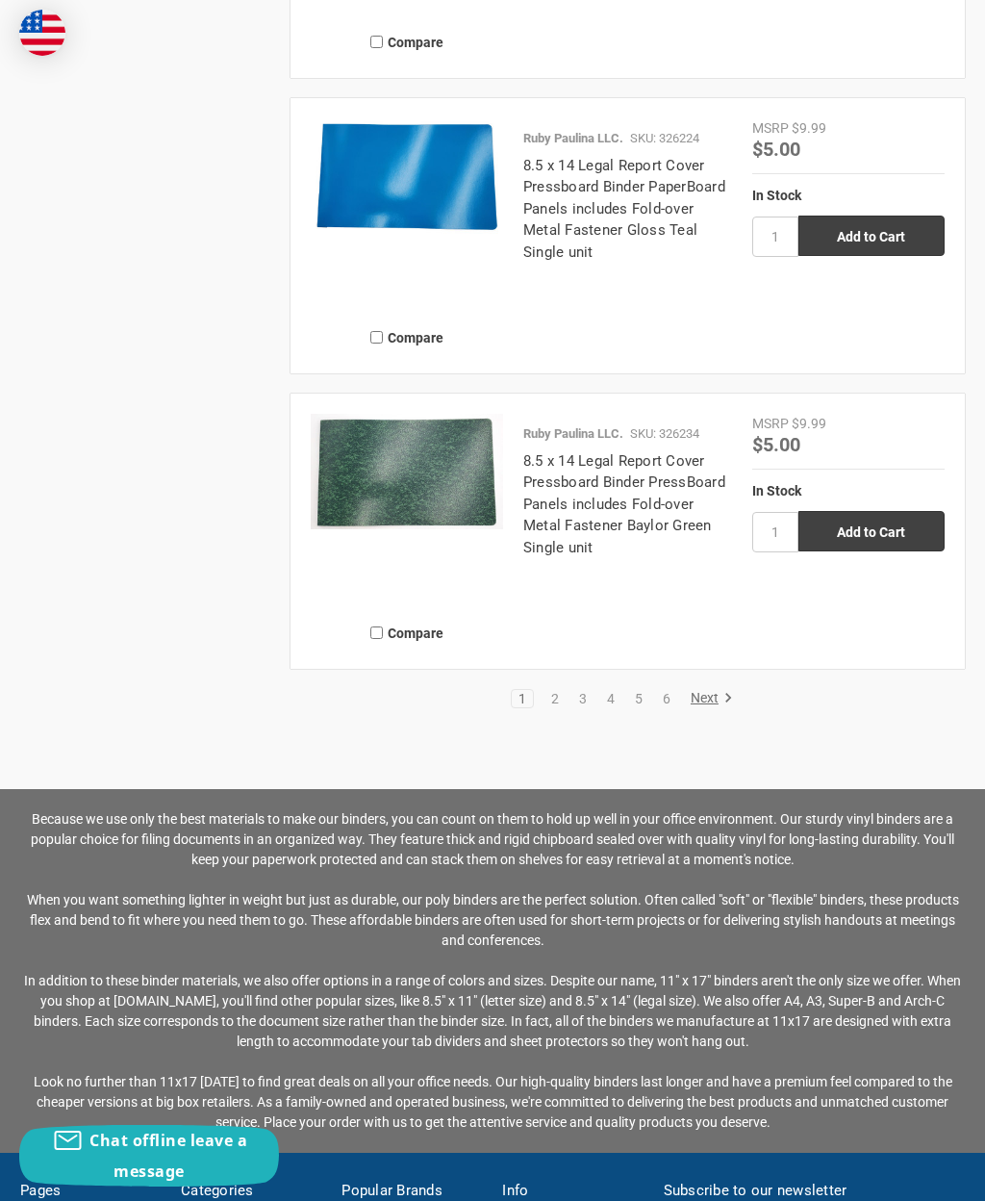
scroll to position [4010, 0]
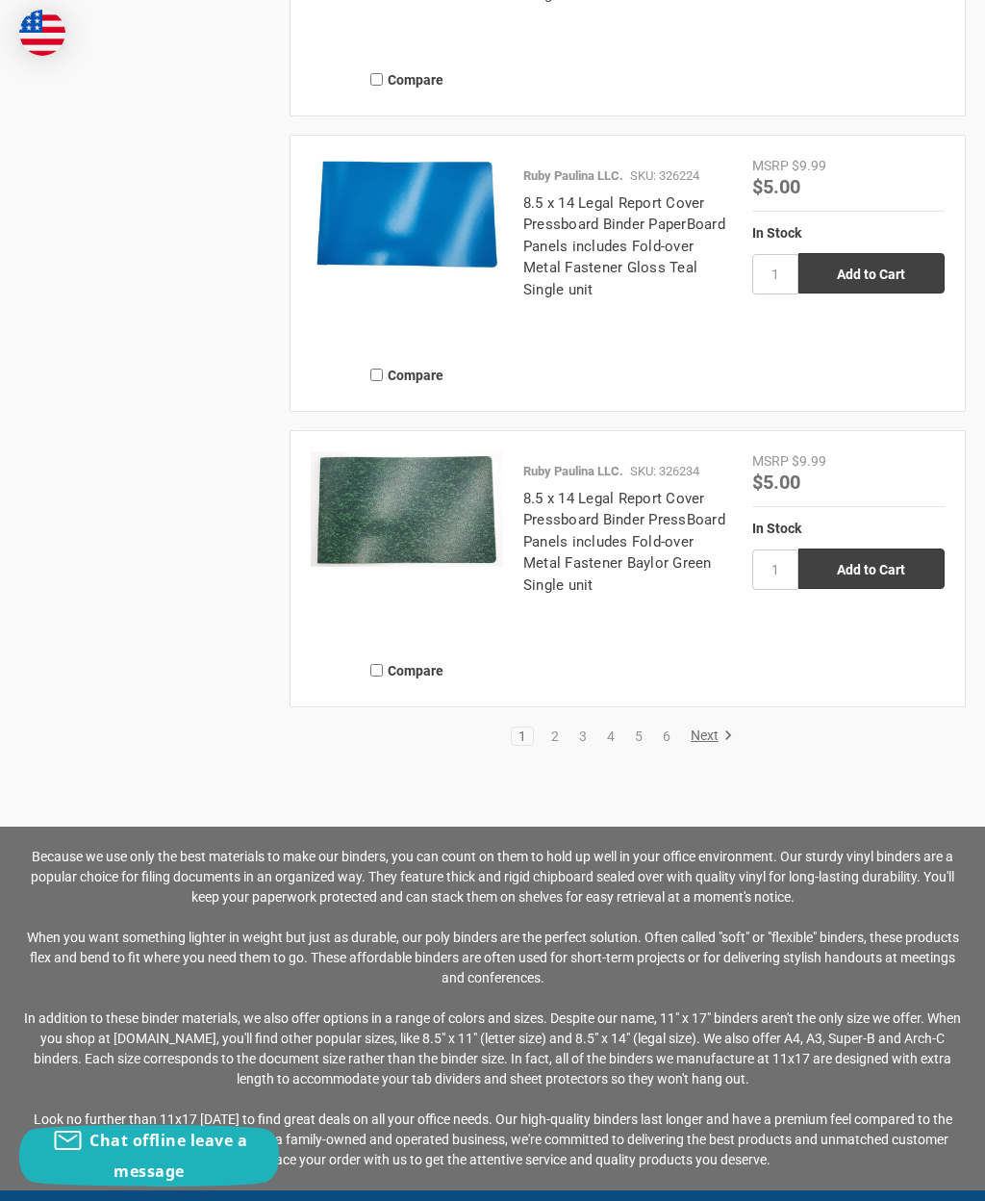
click at [711, 745] on link "Next" at bounding box center [708, 735] width 49 height 17
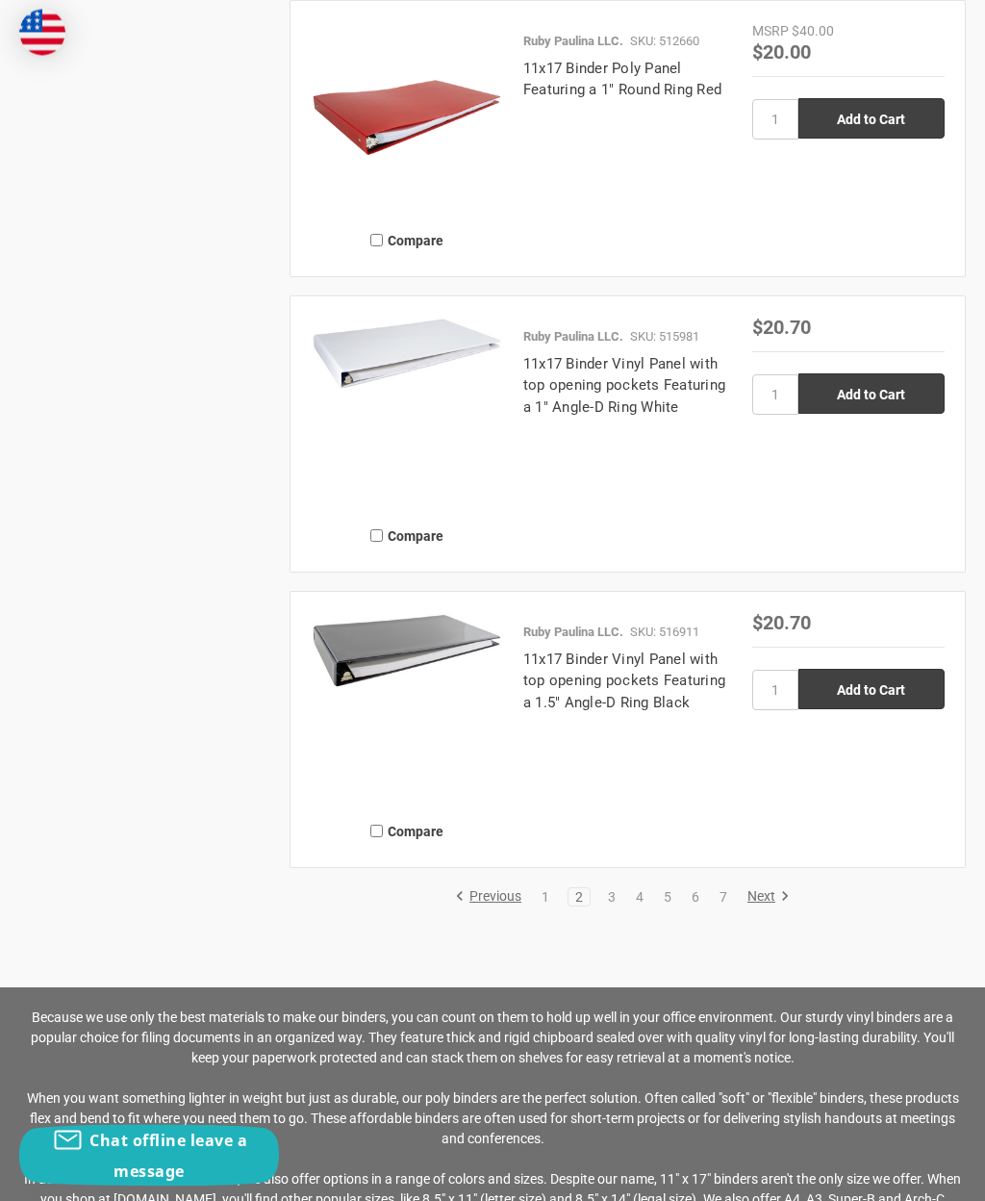
scroll to position [3603, 0]
click at [775, 905] on link "Next" at bounding box center [765, 896] width 49 height 17
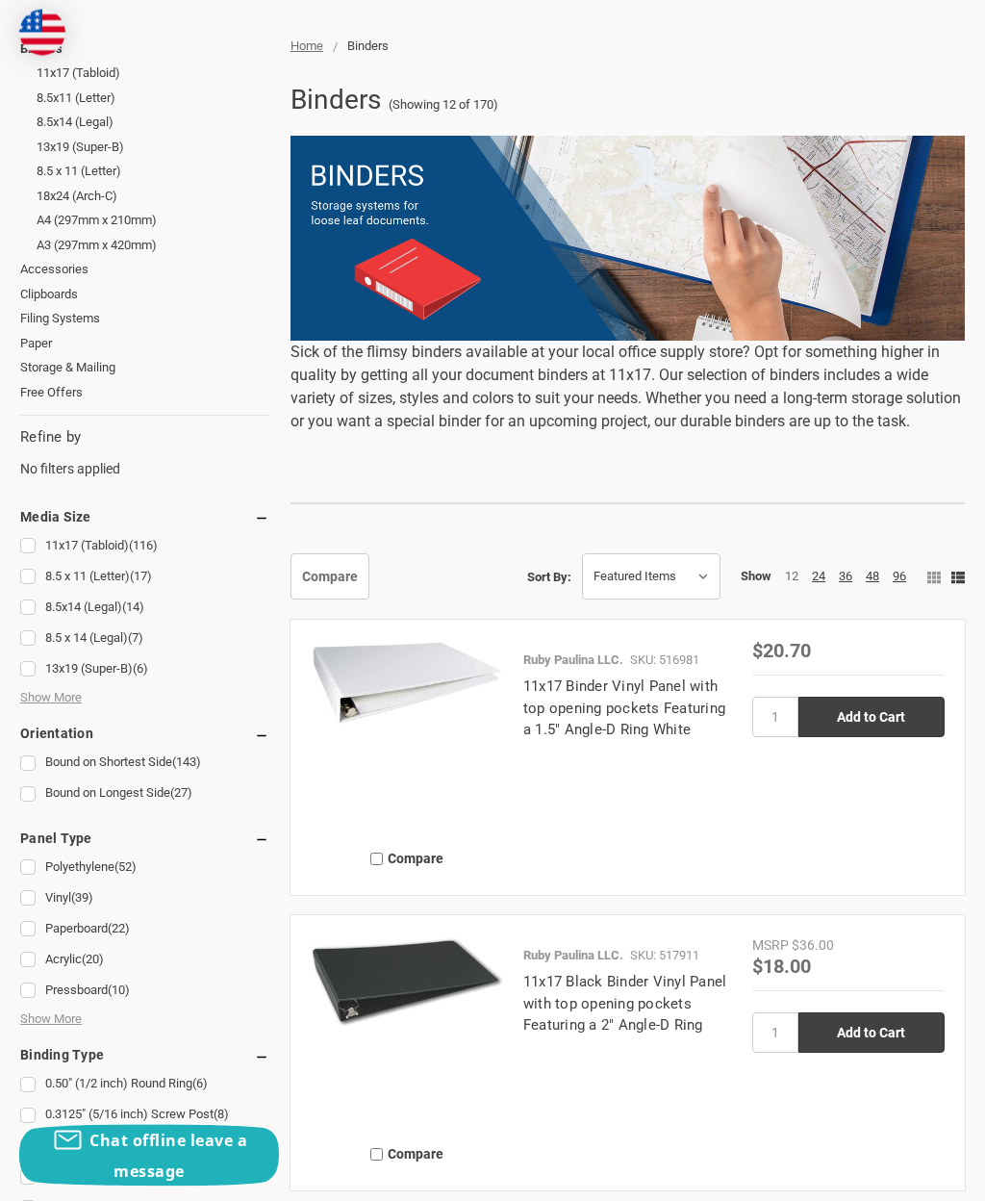
scroll to position [371, 0]
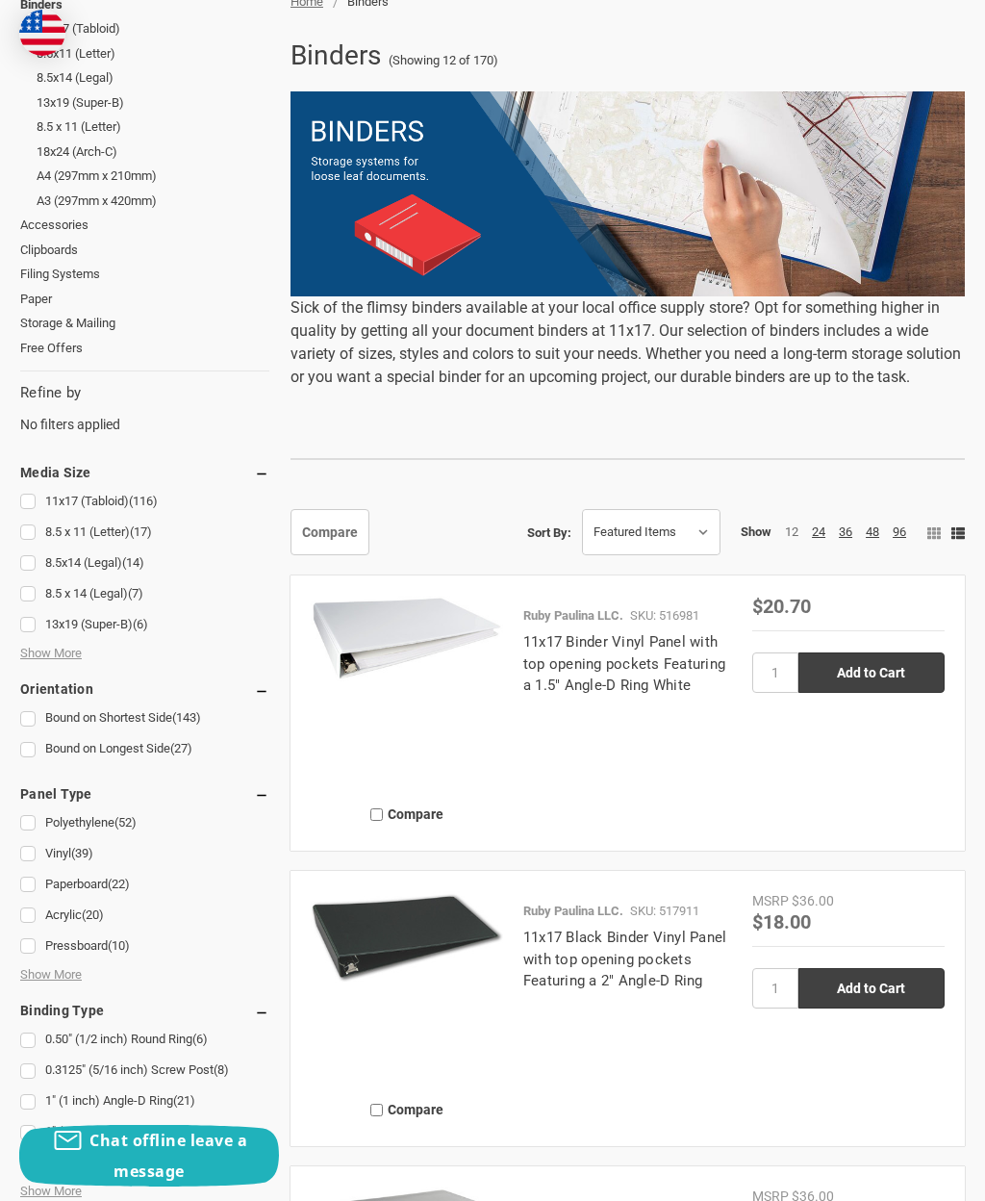
click at [66, 648] on span "Show More" at bounding box center [51, 653] width 62 height 19
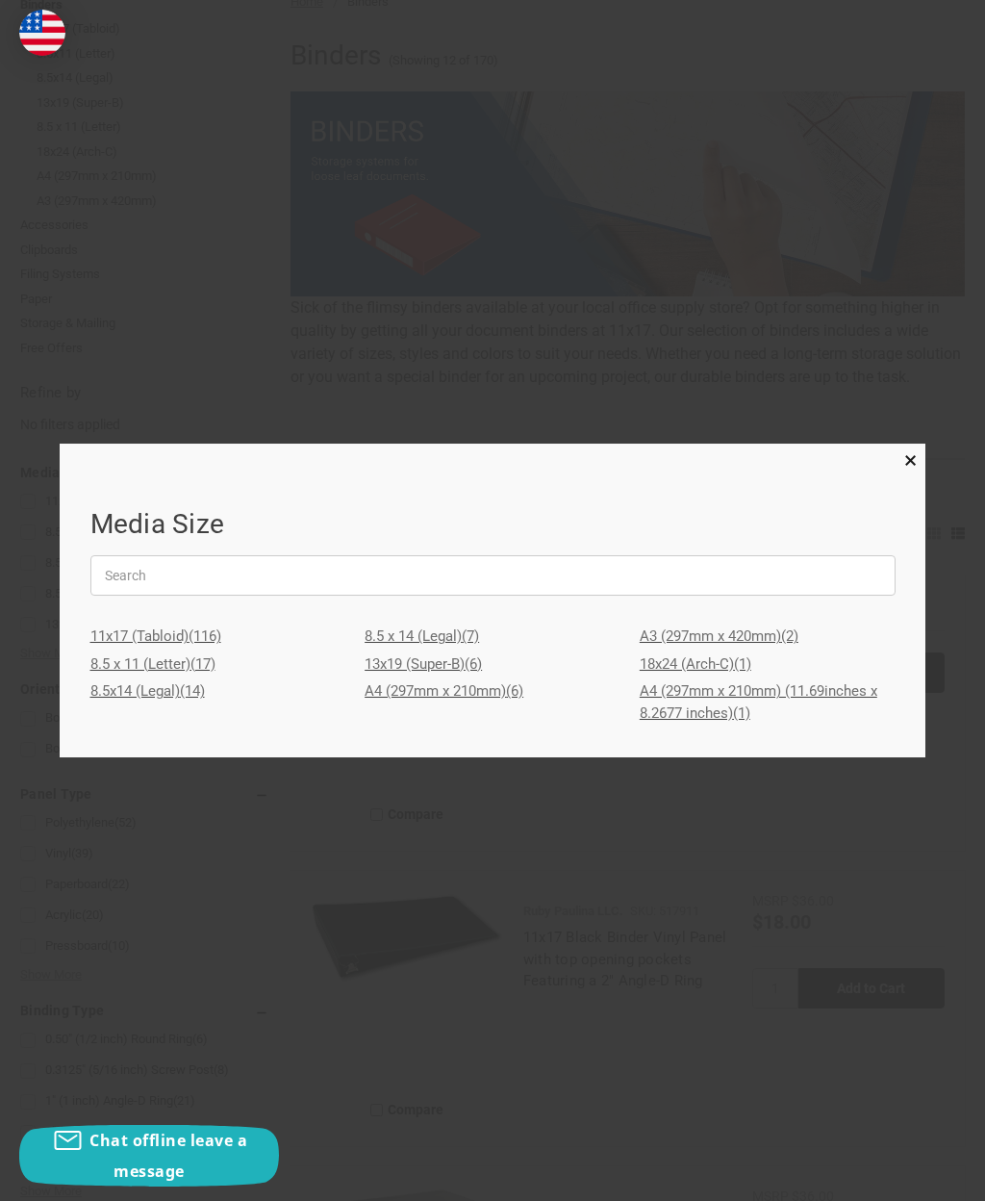
click at [739, 650] on link "A3 (297mm x 420mm) (2)" at bounding box center [768, 636] width 256 height 28
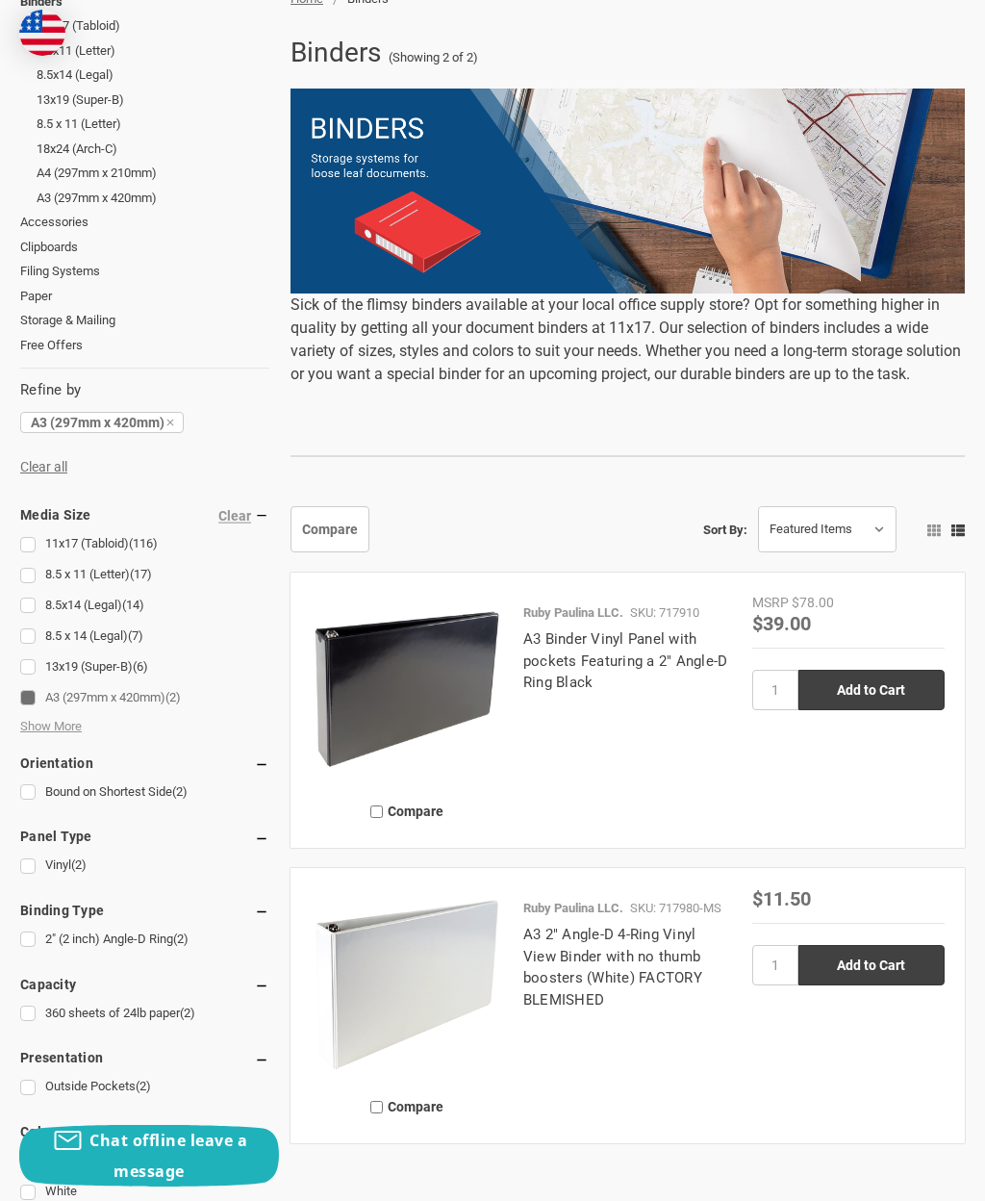
scroll to position [439, 0]
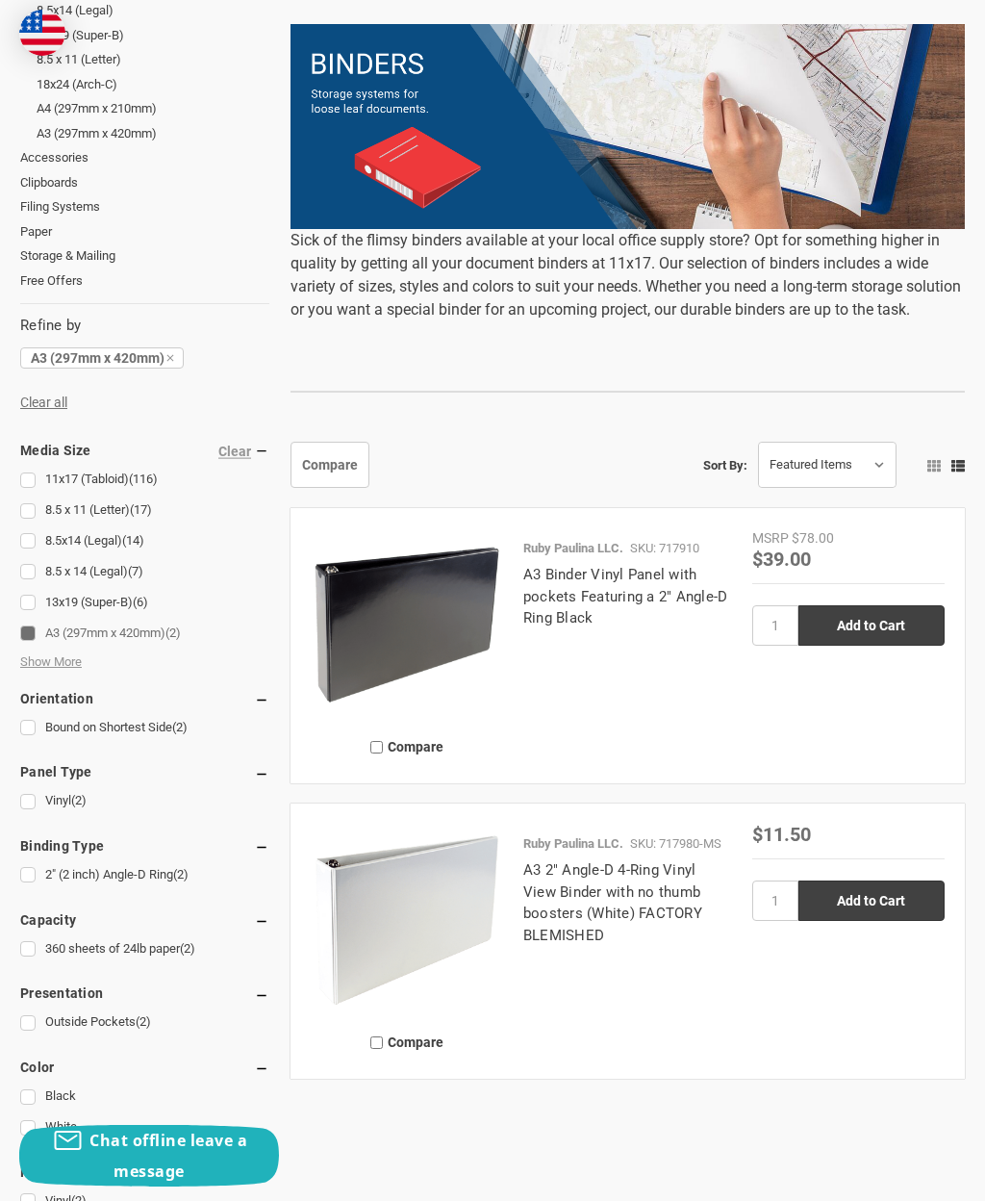
click at [677, 599] on link "A3 Binder Vinyl Panel with pockets Featuring a 2" Angle-D Ring Black" at bounding box center [625, 596] width 205 height 61
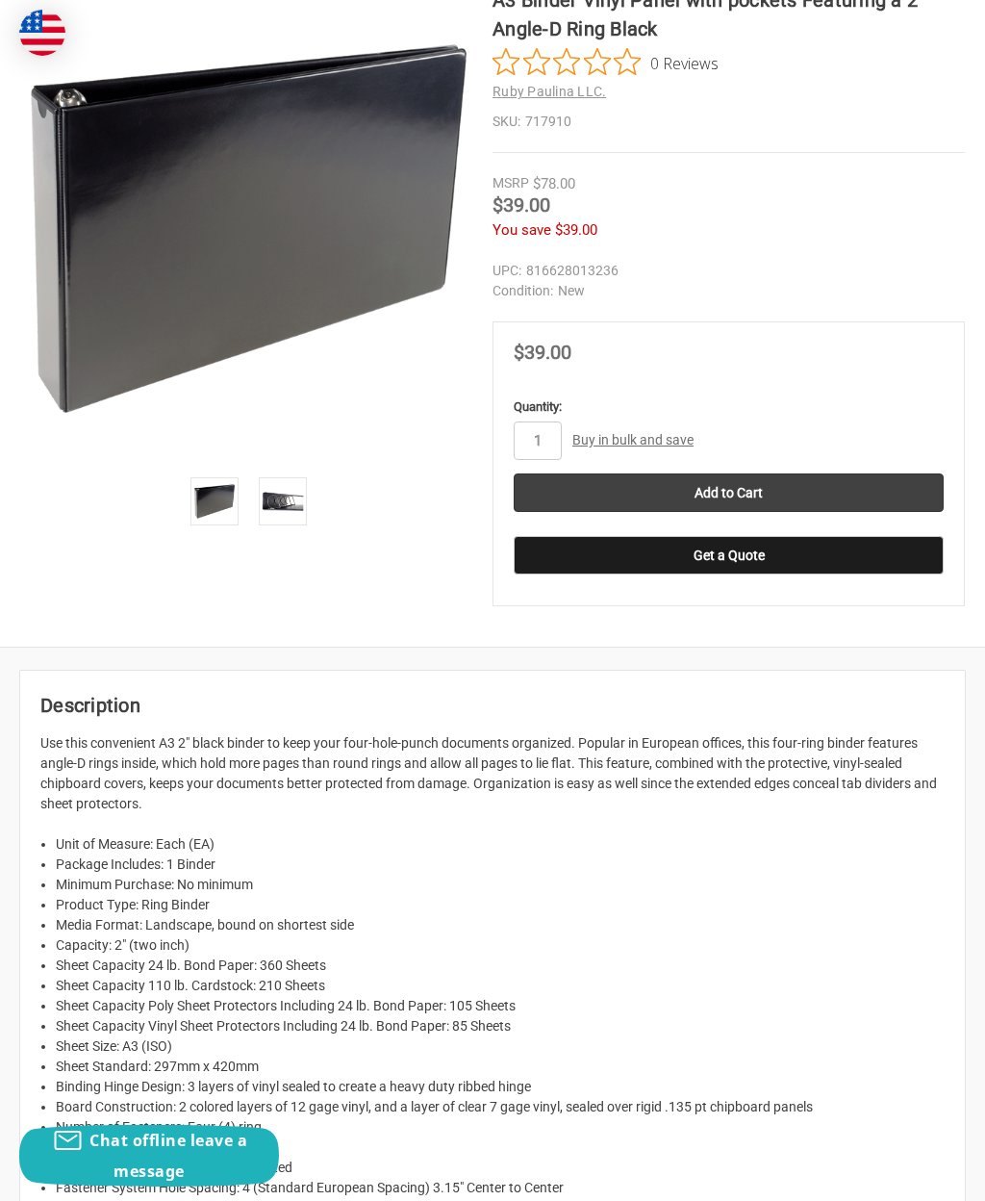
scroll to position [451, 0]
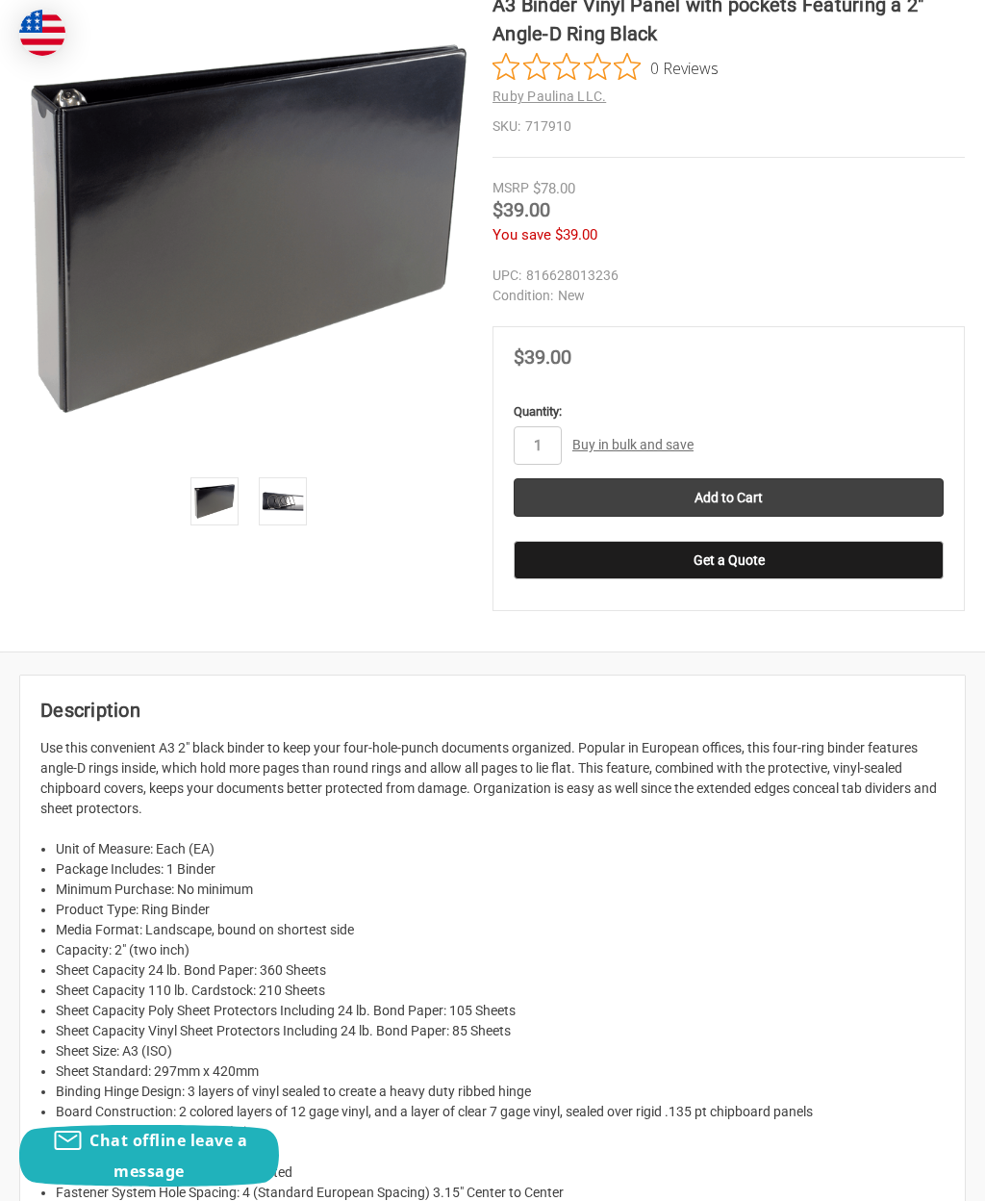
click at [281, 551] on section at bounding box center [256, 289] width 472 height 599
click at [277, 535] on section at bounding box center [256, 289] width 472 height 599
click at [274, 520] on img at bounding box center [283, 501] width 42 height 42
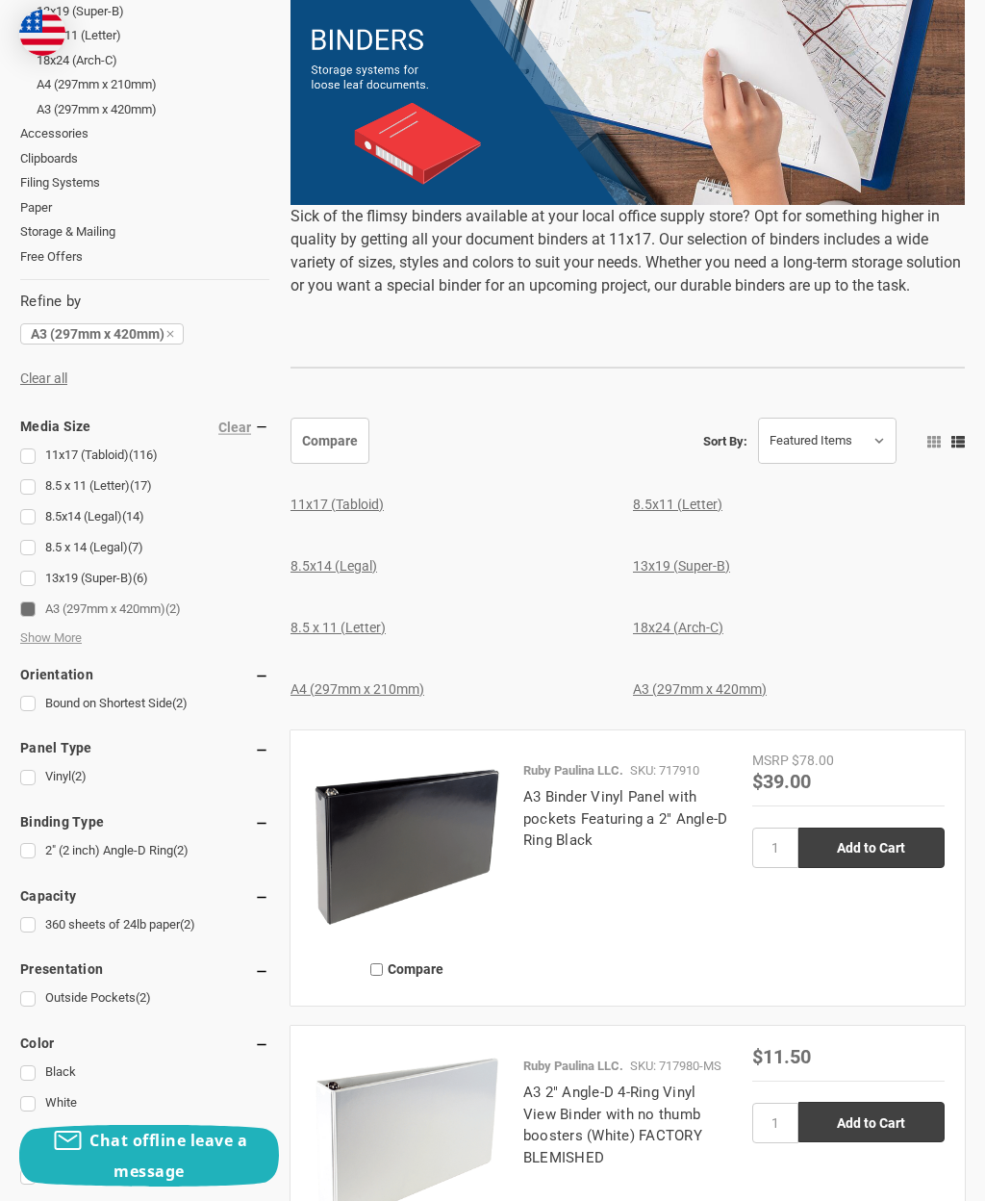
scroll to position [430, 0]
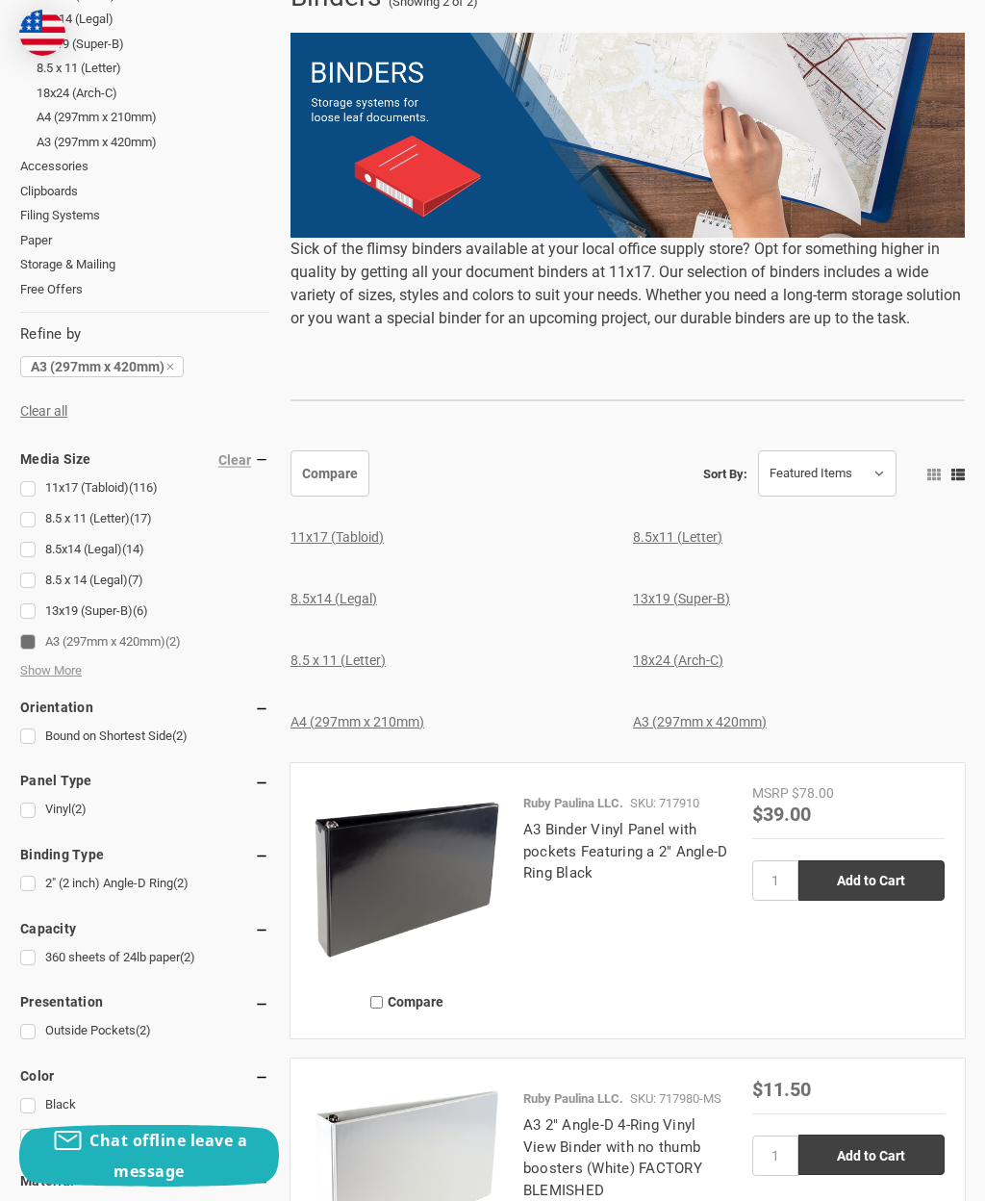
click at [67, 661] on span "Show More" at bounding box center [51, 670] width 62 height 19
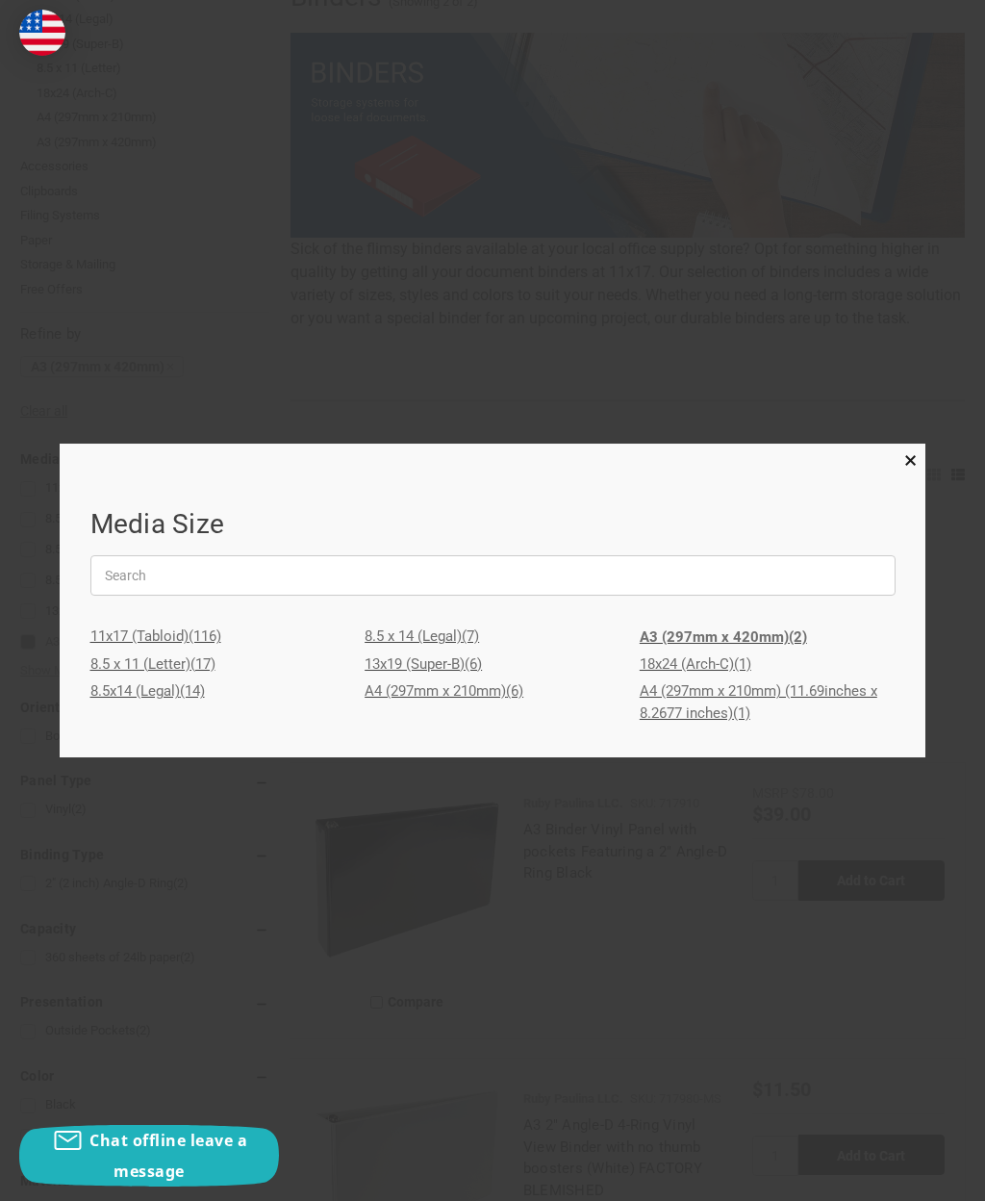
click at [437, 665] on link "13x19 (Super-B) (6)" at bounding box center [493, 664] width 256 height 28
